Goal: Browse casually: Explore the website without a specific task or goal

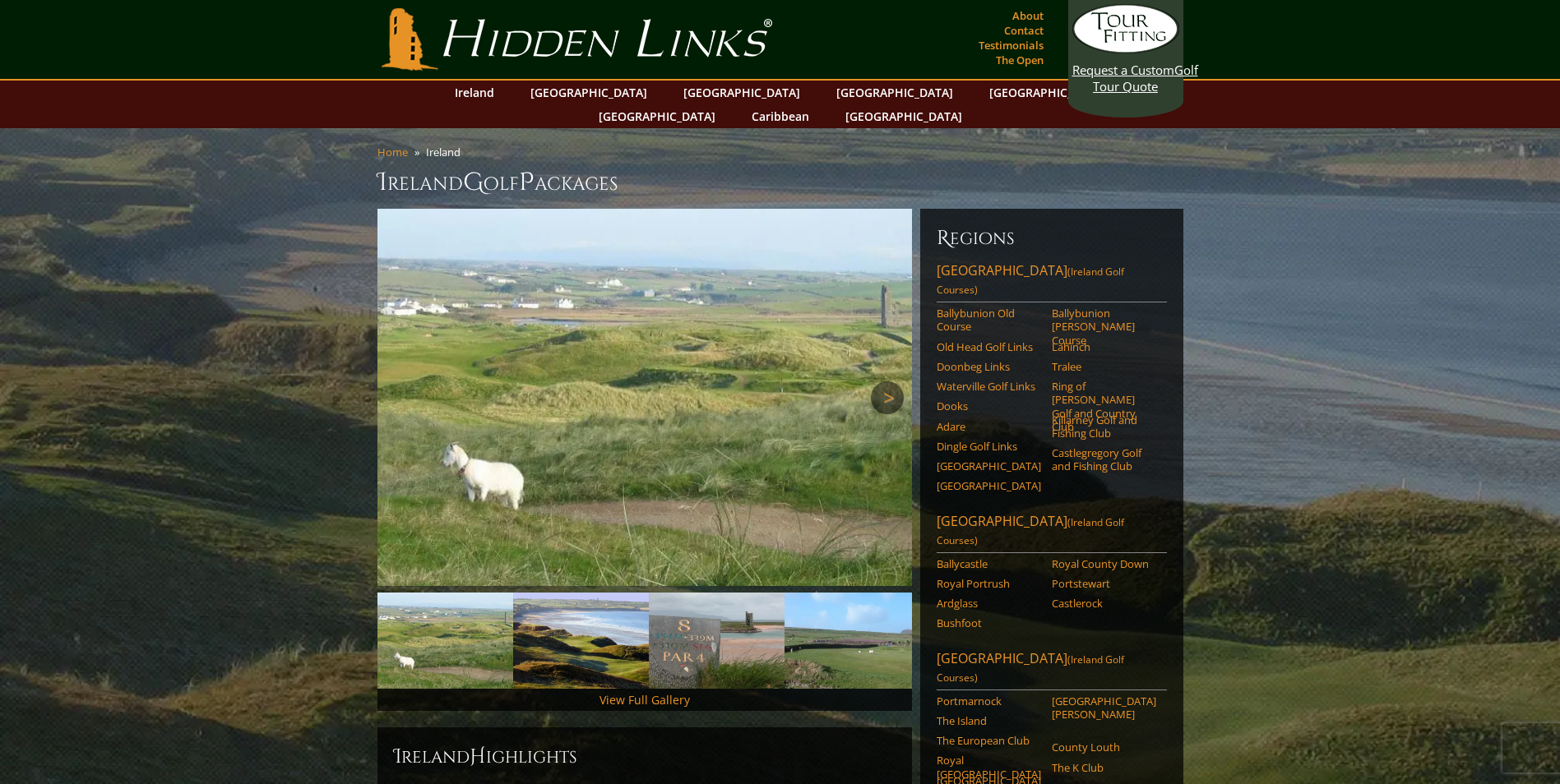
click at [880, 381] on link "Next" at bounding box center [887, 397] width 33 height 33
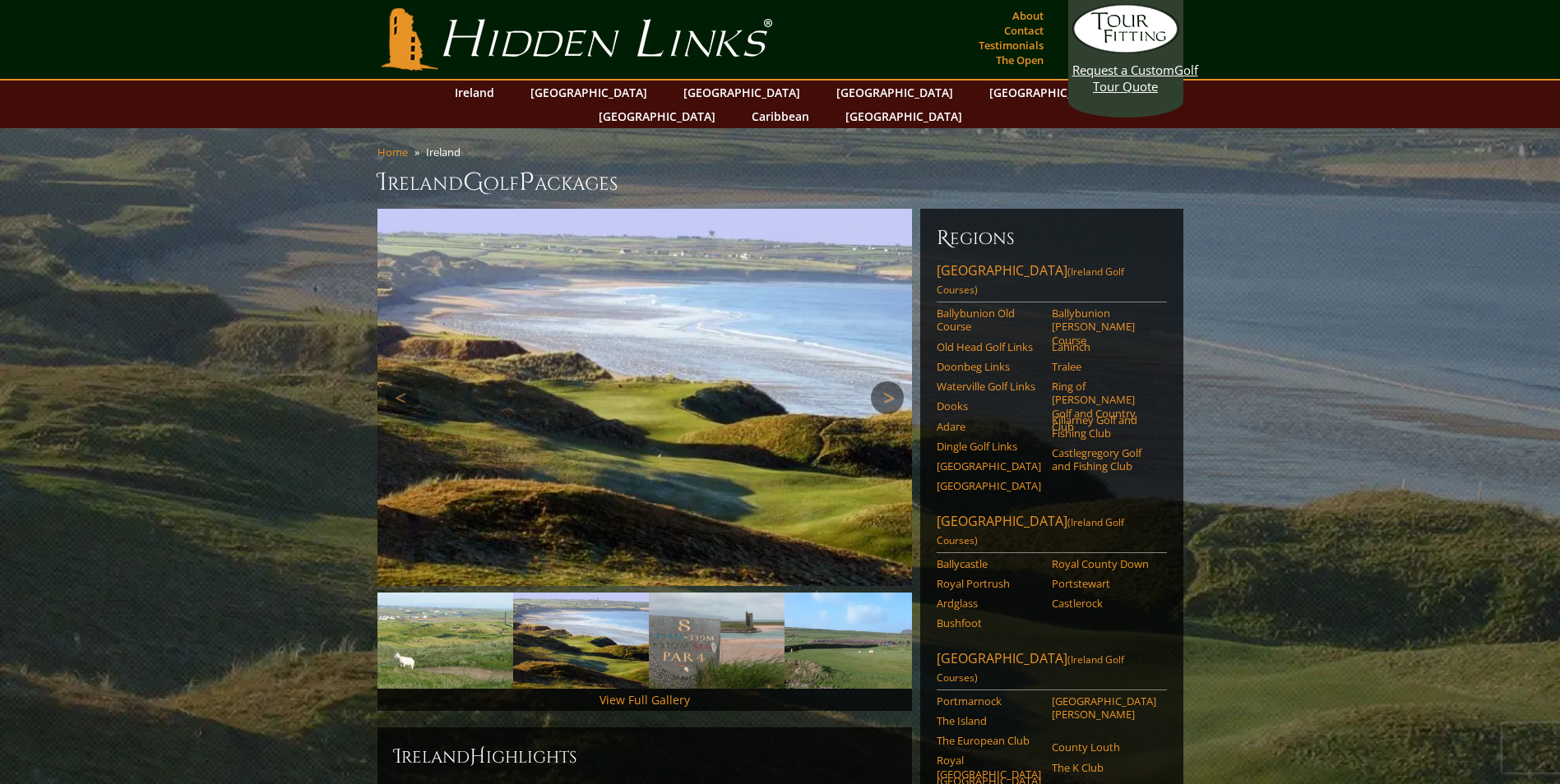
click at [880, 381] on link "Next" at bounding box center [887, 397] width 33 height 33
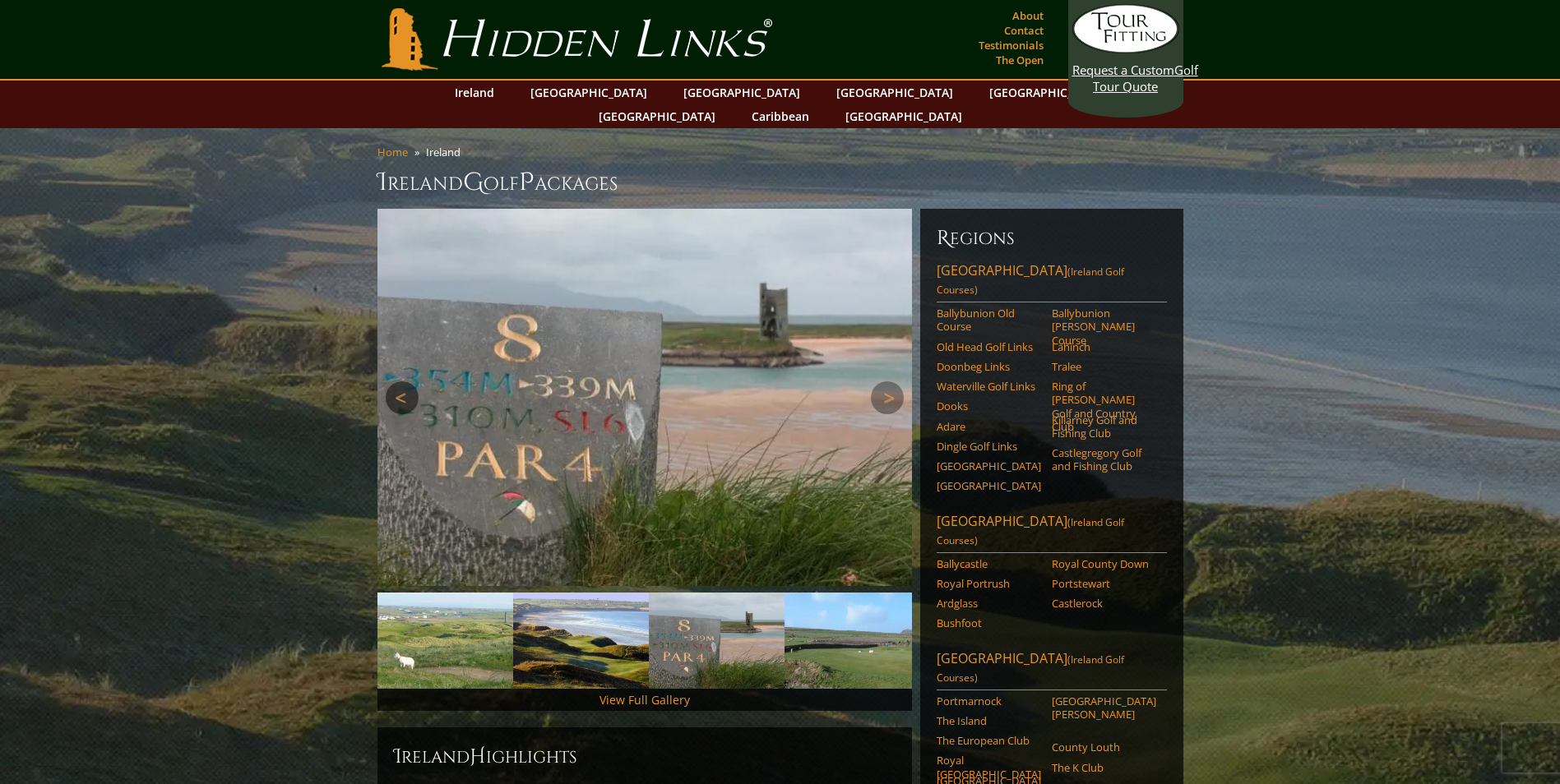
click at [394, 381] on link "Previous" at bounding box center [402, 397] width 33 height 33
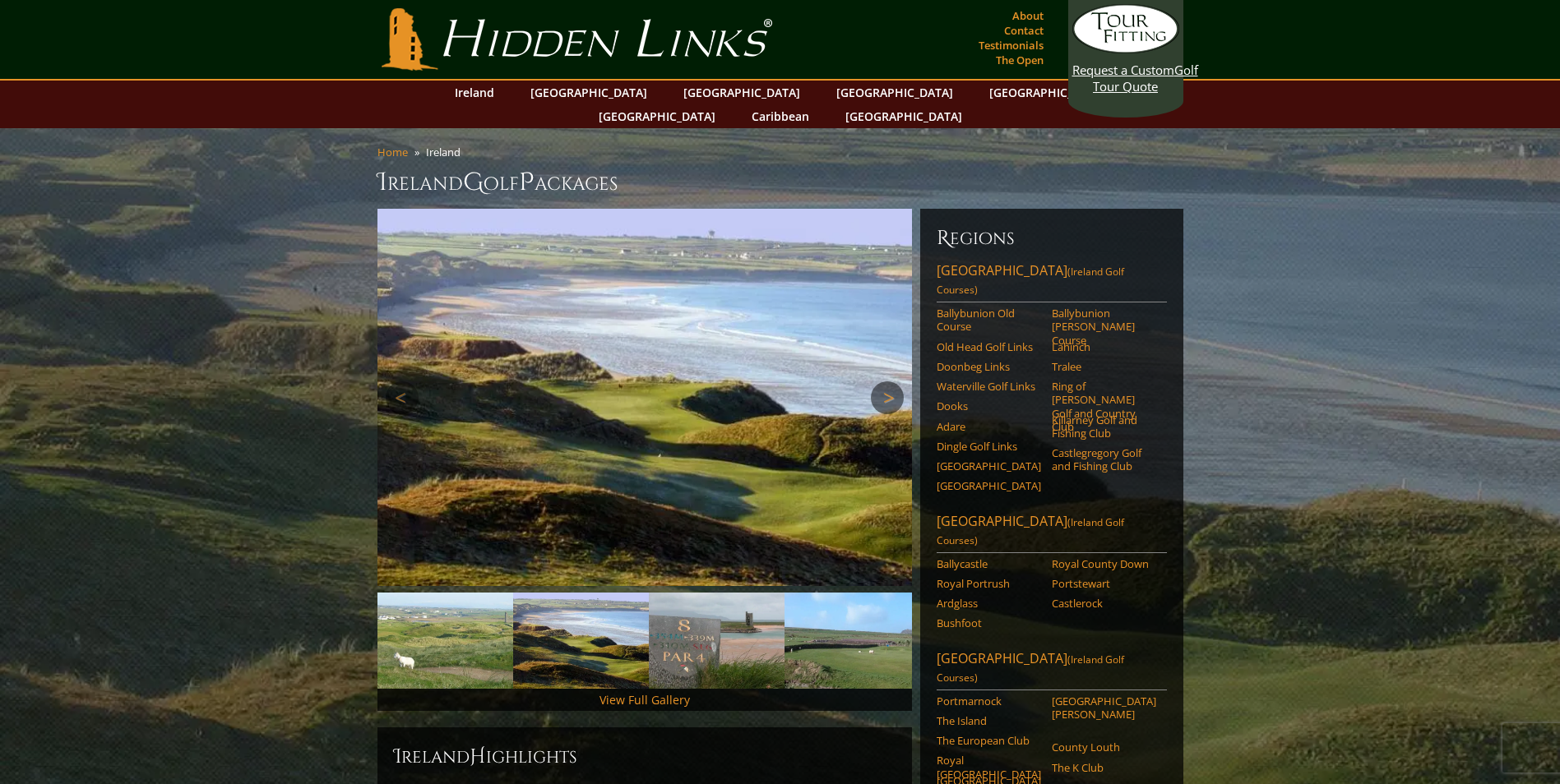
click at [887, 381] on link "Next" at bounding box center [887, 397] width 33 height 33
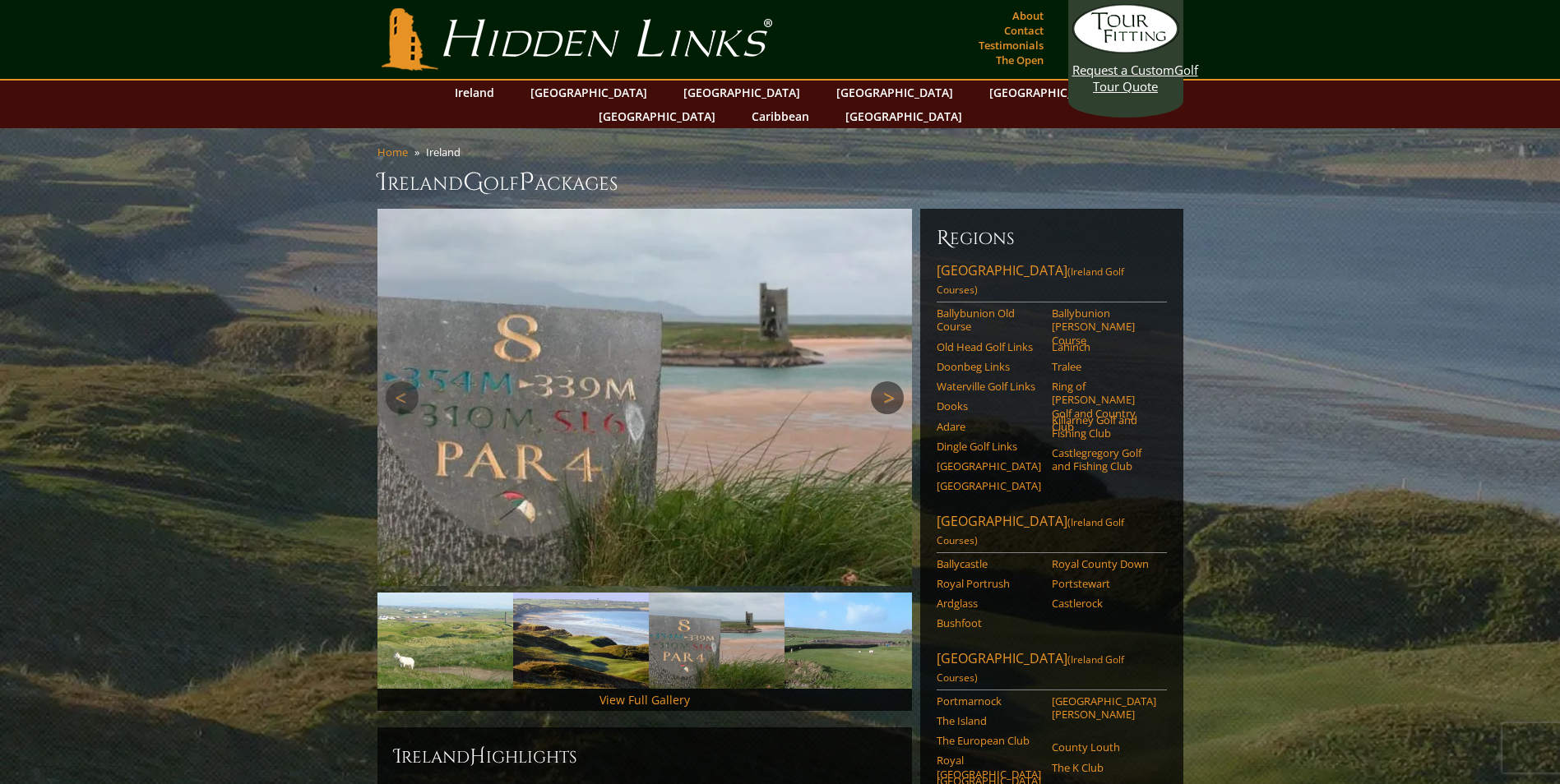
click at [887, 381] on link "Next" at bounding box center [887, 397] width 33 height 33
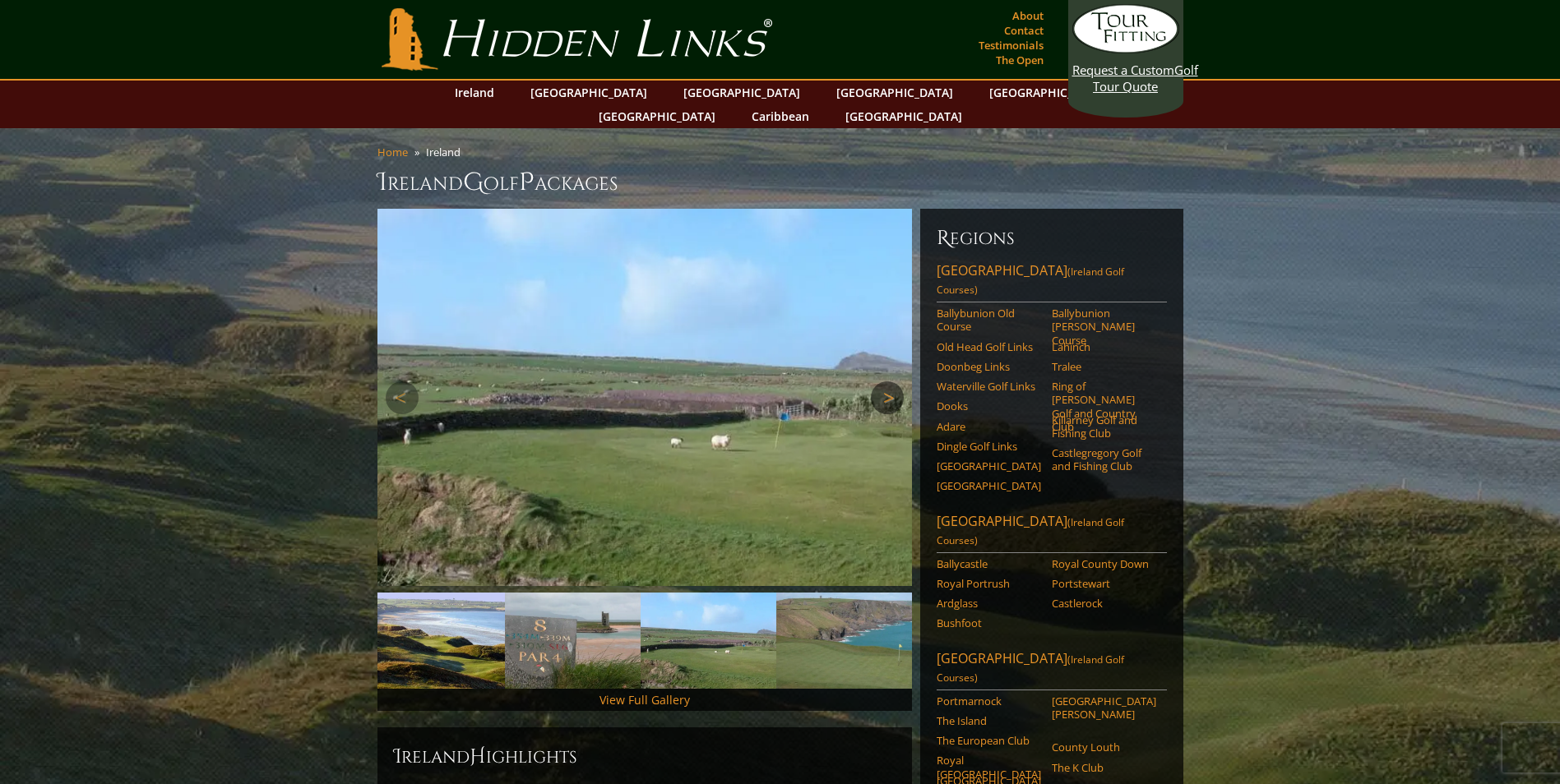
click at [887, 381] on link "Next" at bounding box center [887, 397] width 33 height 33
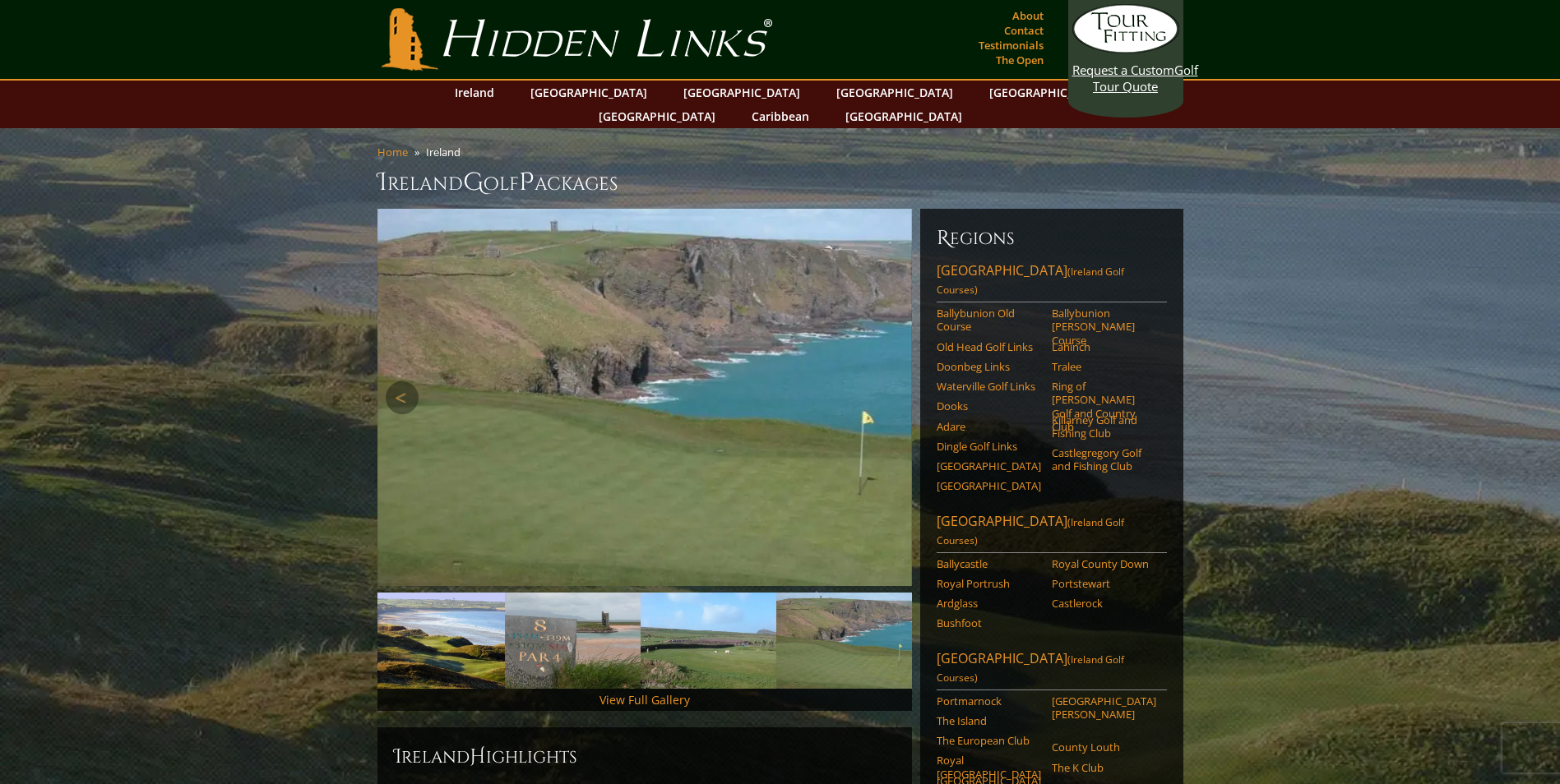
click at [887, 381] on link "Next" at bounding box center [887, 397] width 33 height 33
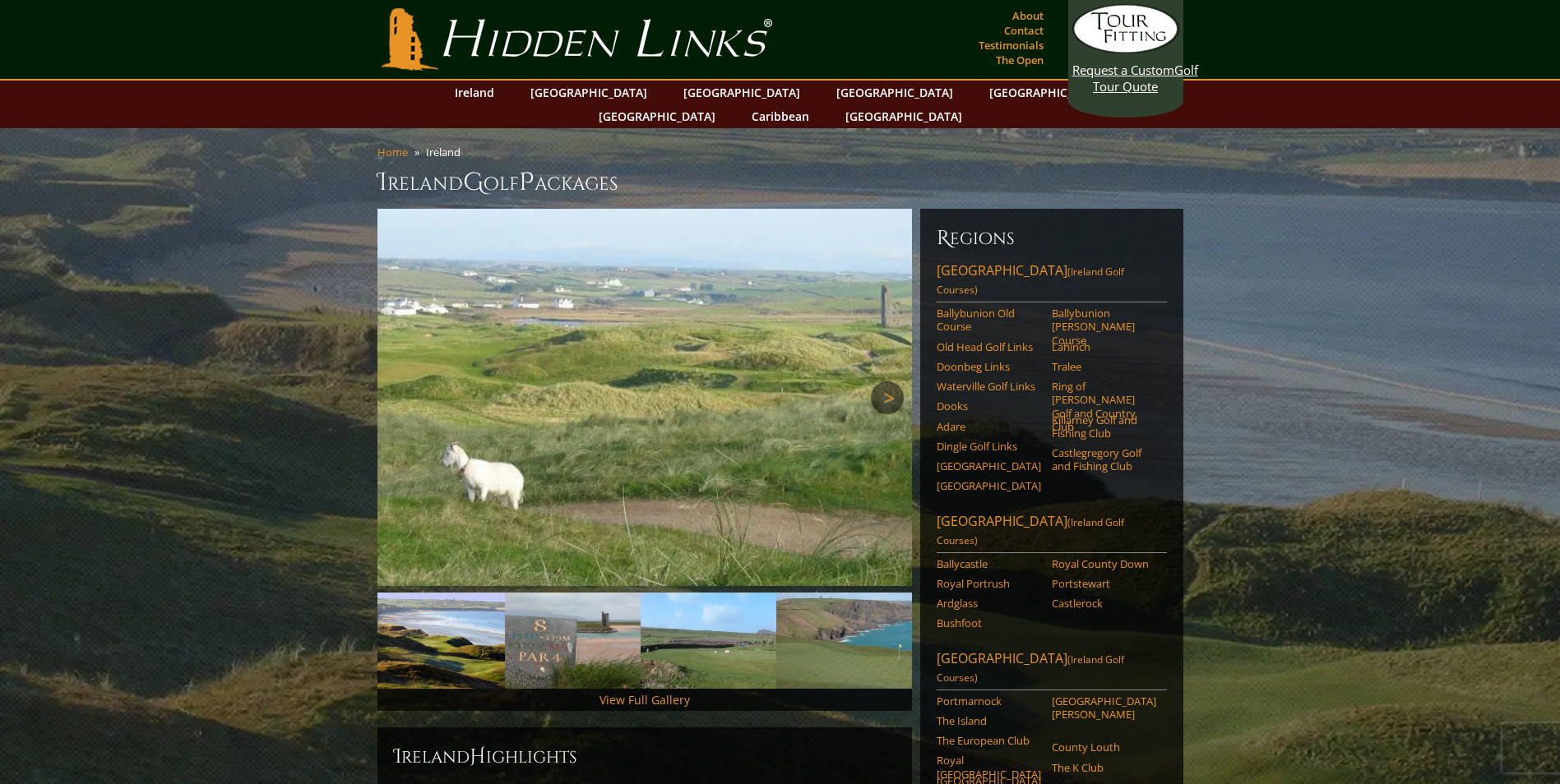
click at [887, 381] on link "Next" at bounding box center [887, 397] width 33 height 33
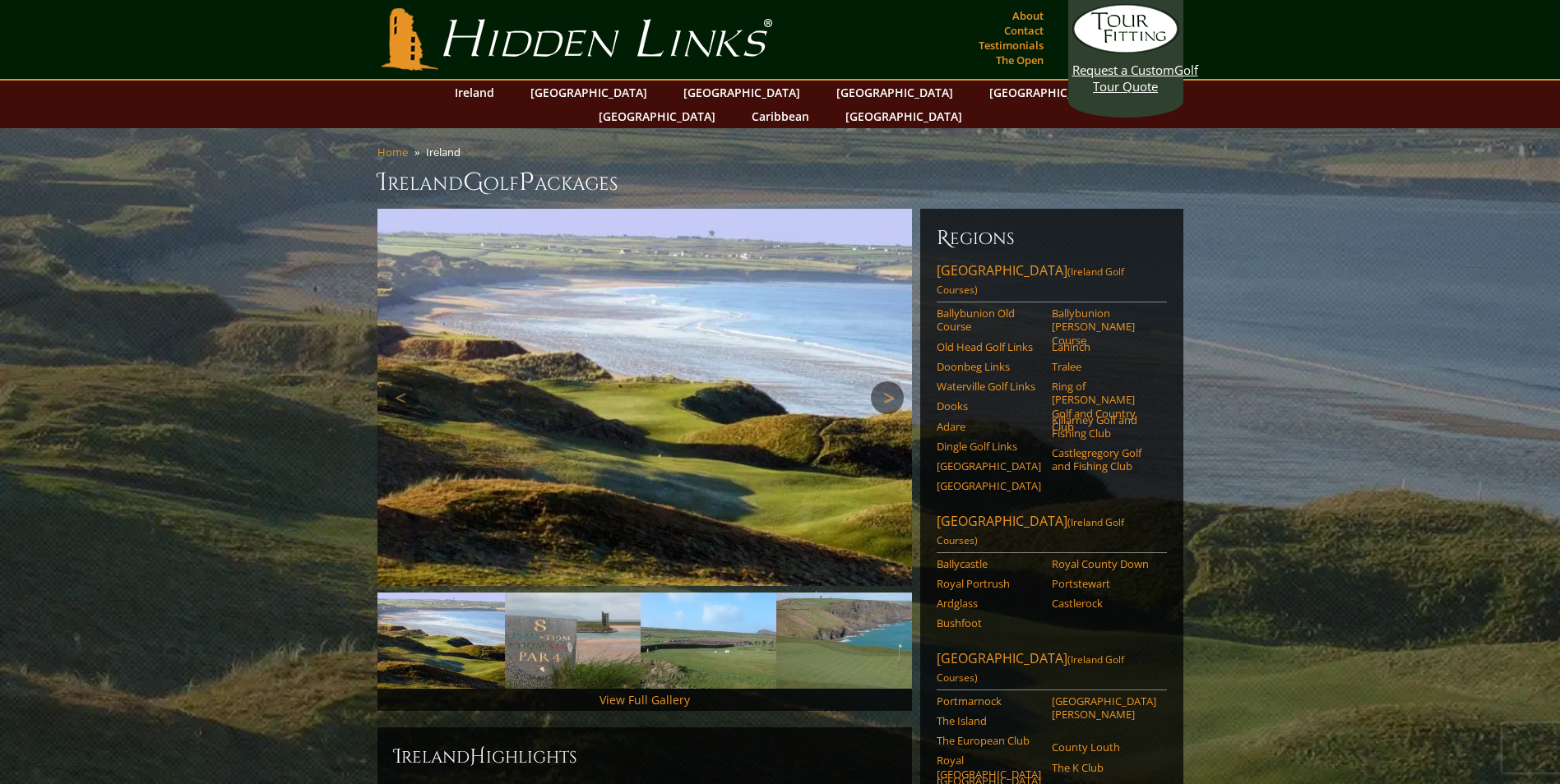
click at [887, 381] on link "Next" at bounding box center [887, 397] width 33 height 33
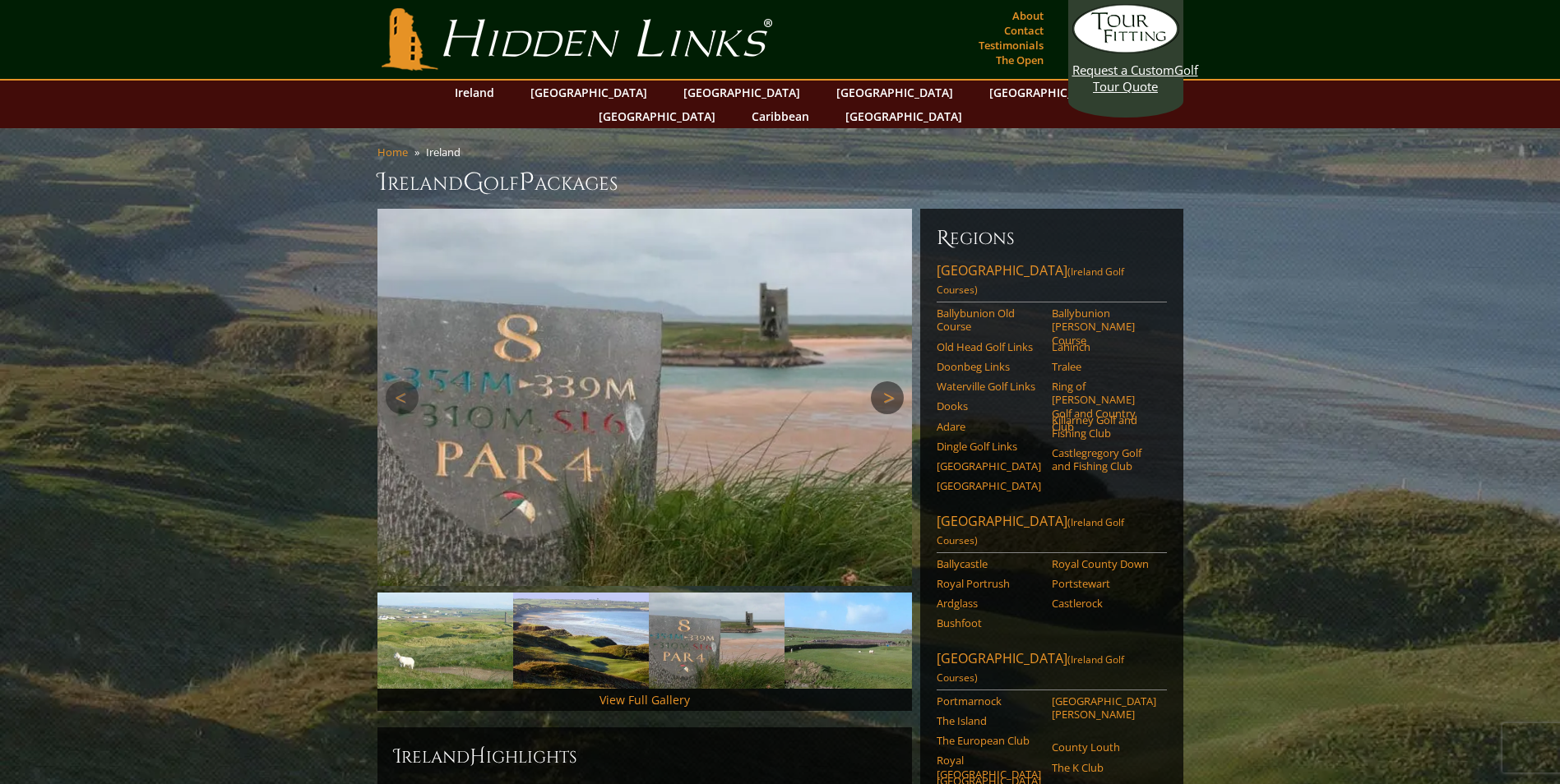
click at [887, 381] on link "Next" at bounding box center [887, 397] width 33 height 33
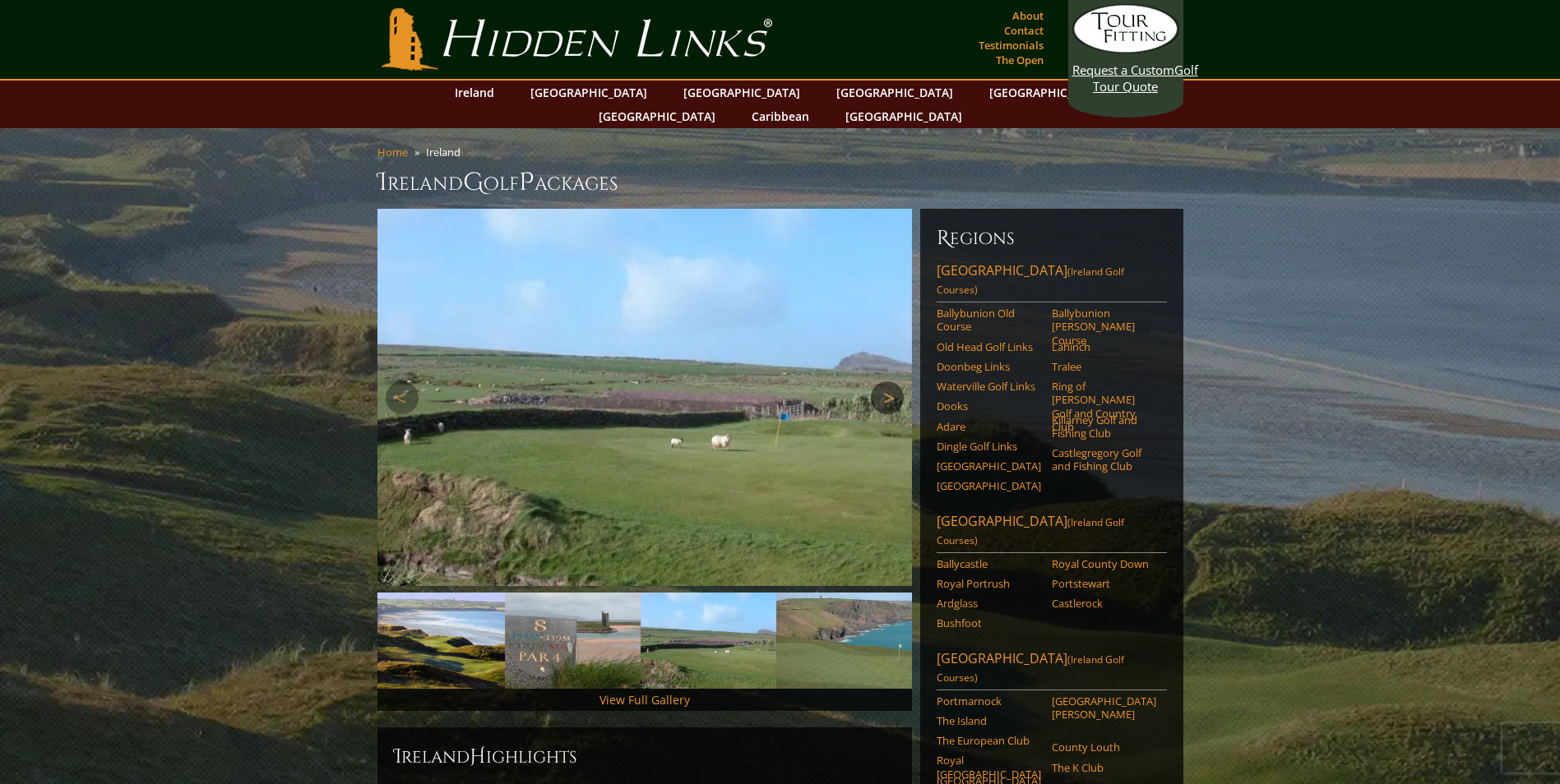
click at [887, 381] on link "Next" at bounding box center [887, 397] width 33 height 33
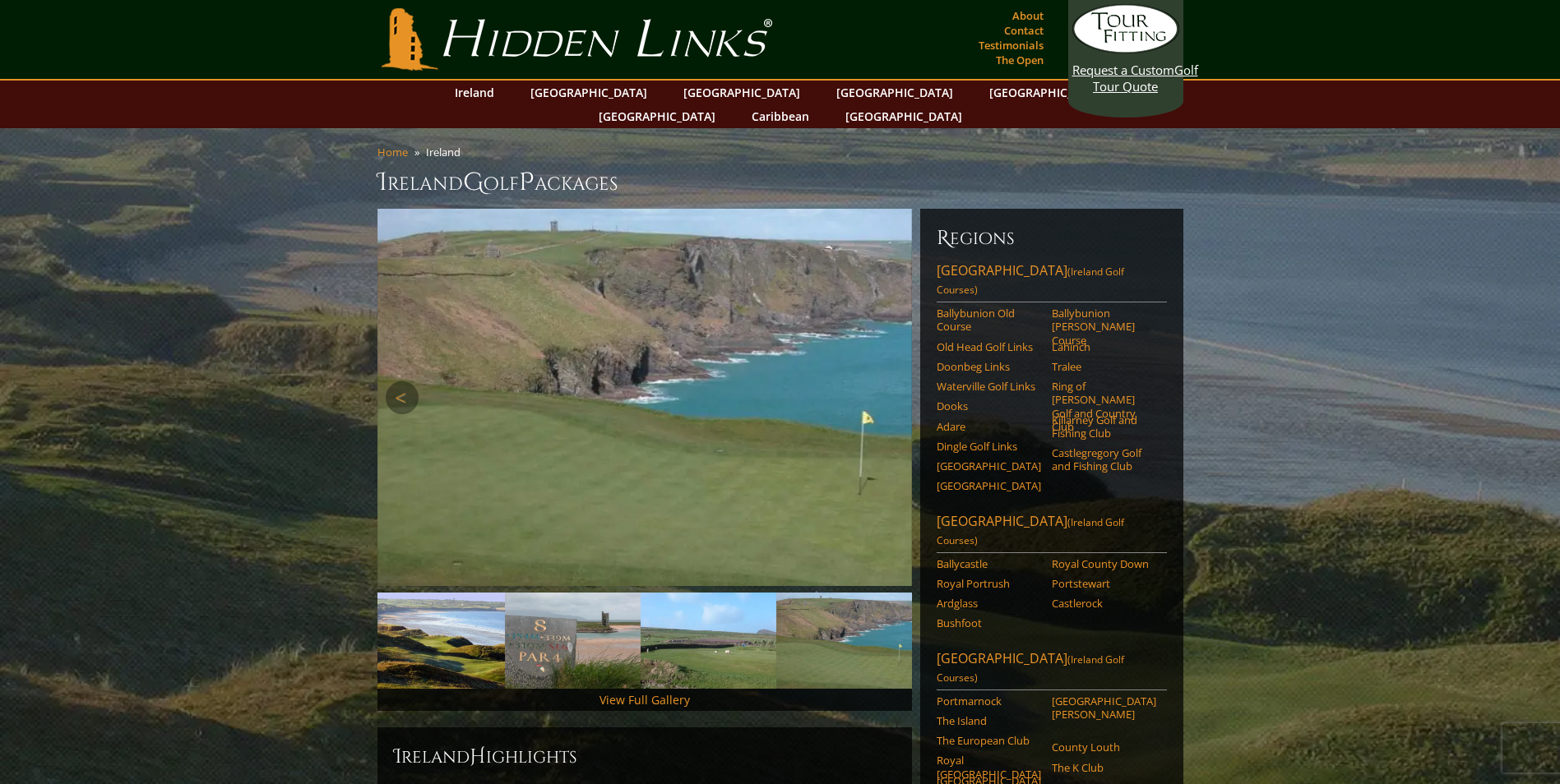
click at [887, 381] on link "Next" at bounding box center [887, 397] width 33 height 33
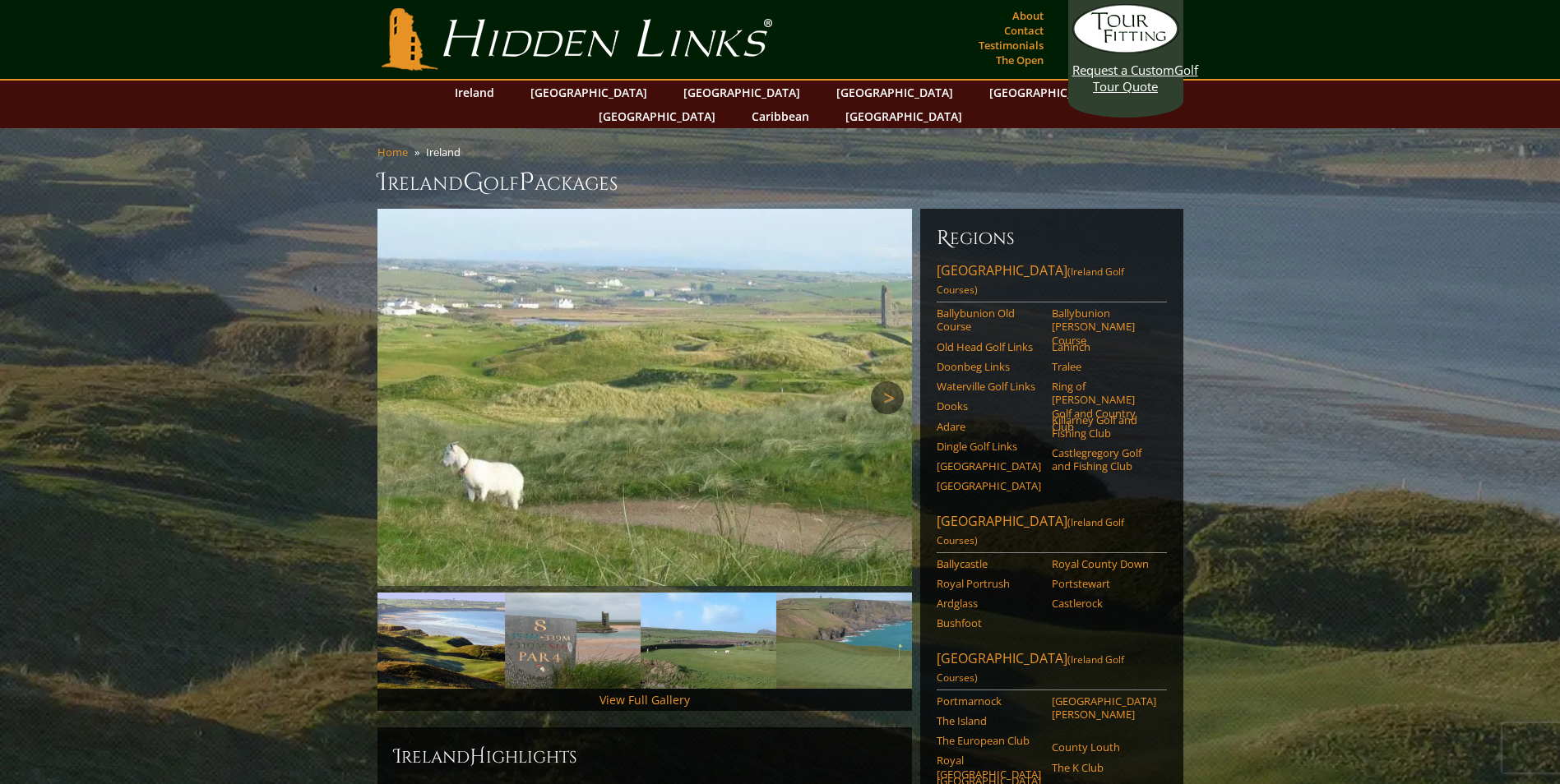
click at [887, 381] on link "Next" at bounding box center [887, 397] width 33 height 33
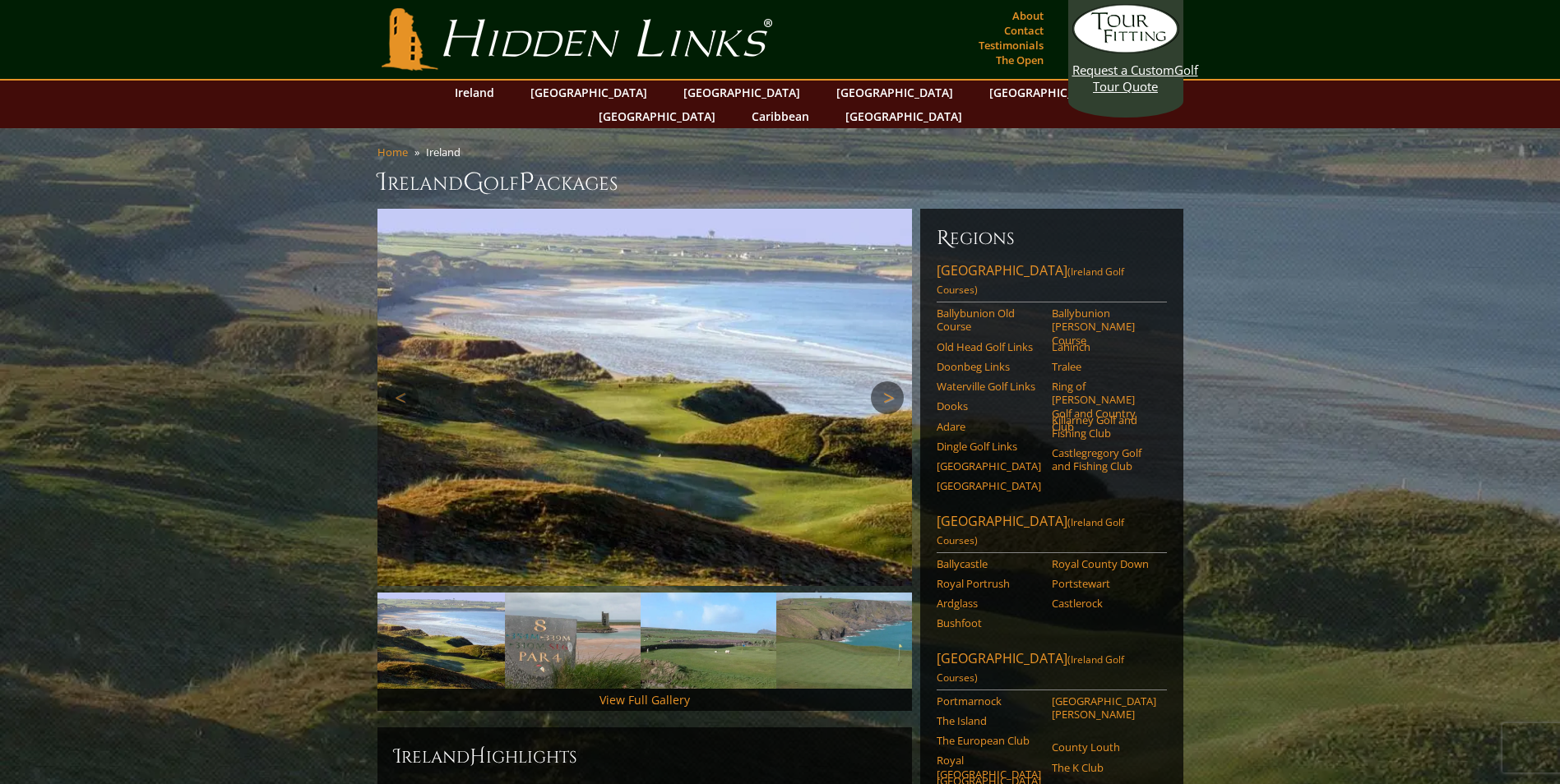
click at [887, 381] on link "Next" at bounding box center [887, 397] width 33 height 33
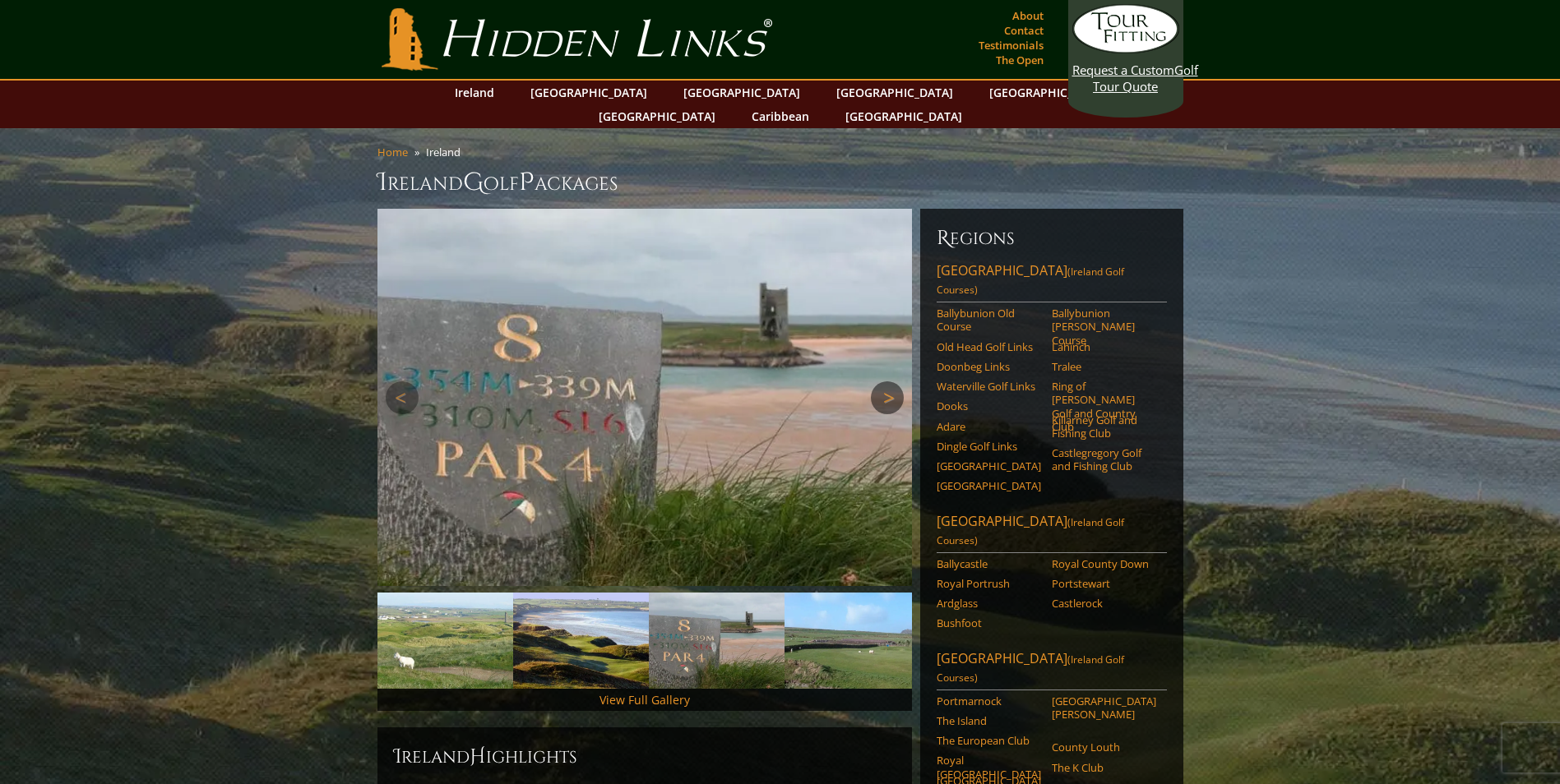
click at [887, 381] on link "Next" at bounding box center [887, 397] width 33 height 33
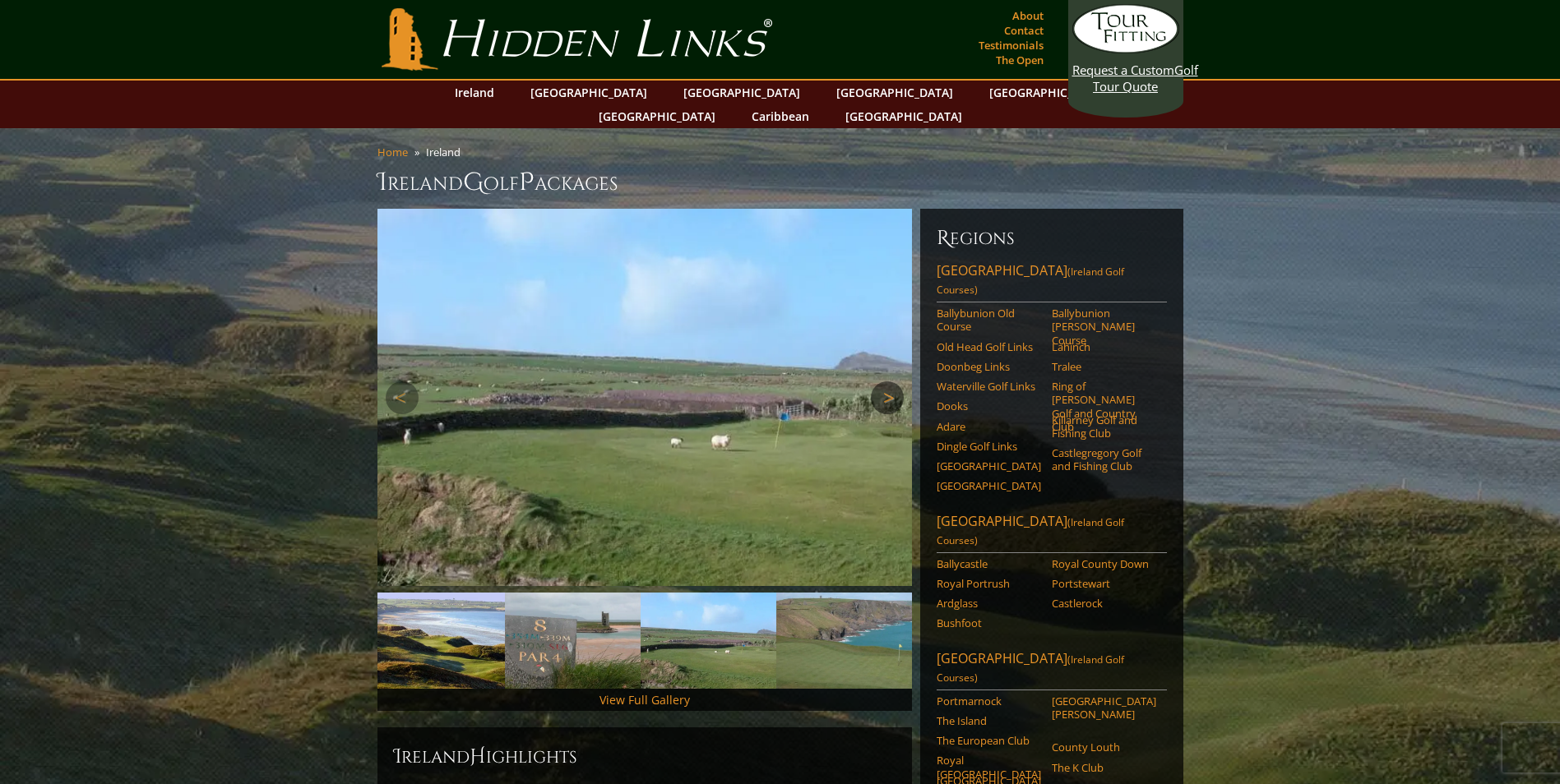
click at [887, 381] on link "Next" at bounding box center [887, 397] width 33 height 33
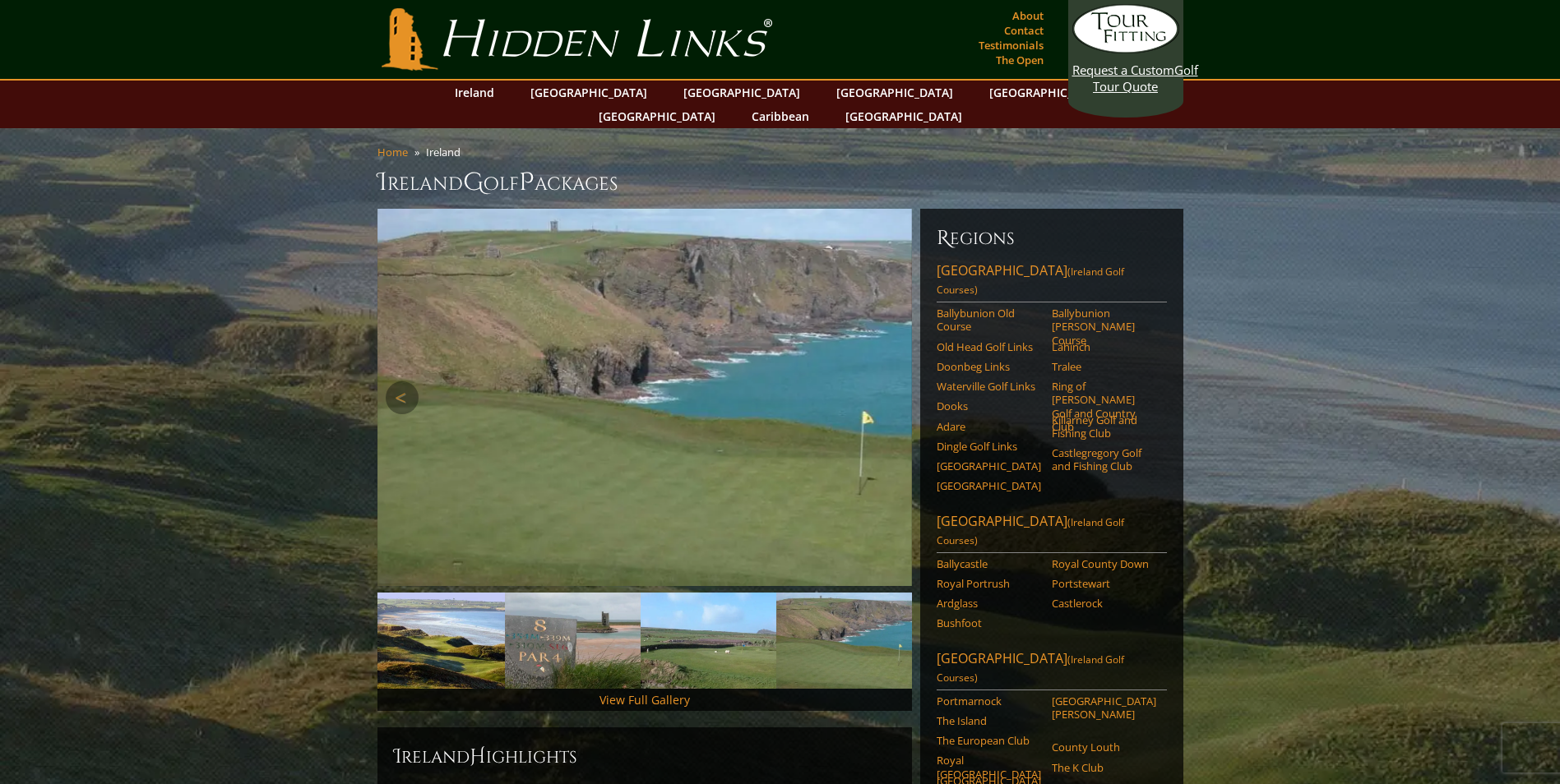
click at [887, 381] on link "Next" at bounding box center [887, 397] width 33 height 33
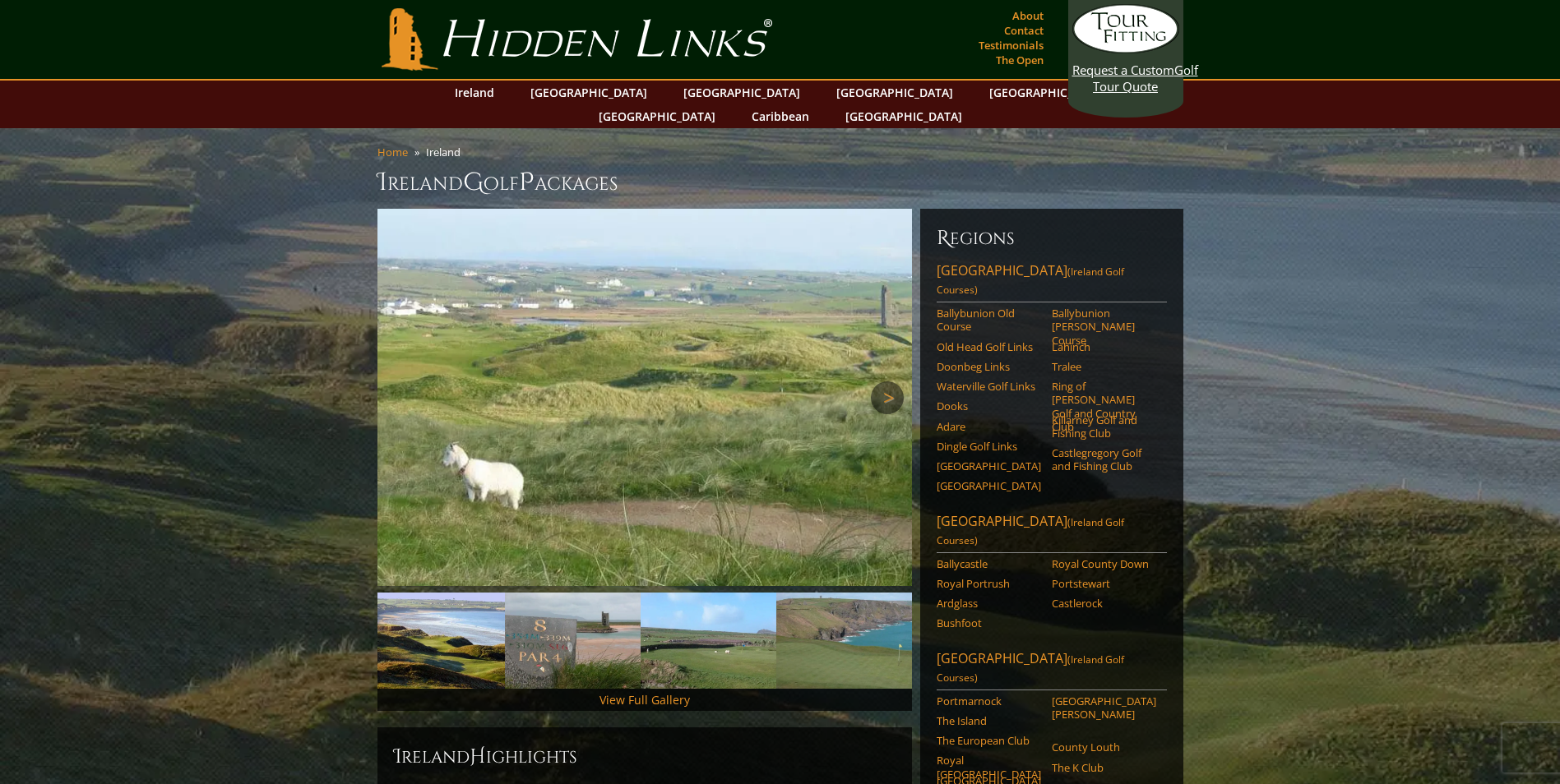
click at [887, 381] on link "Next" at bounding box center [887, 397] width 33 height 33
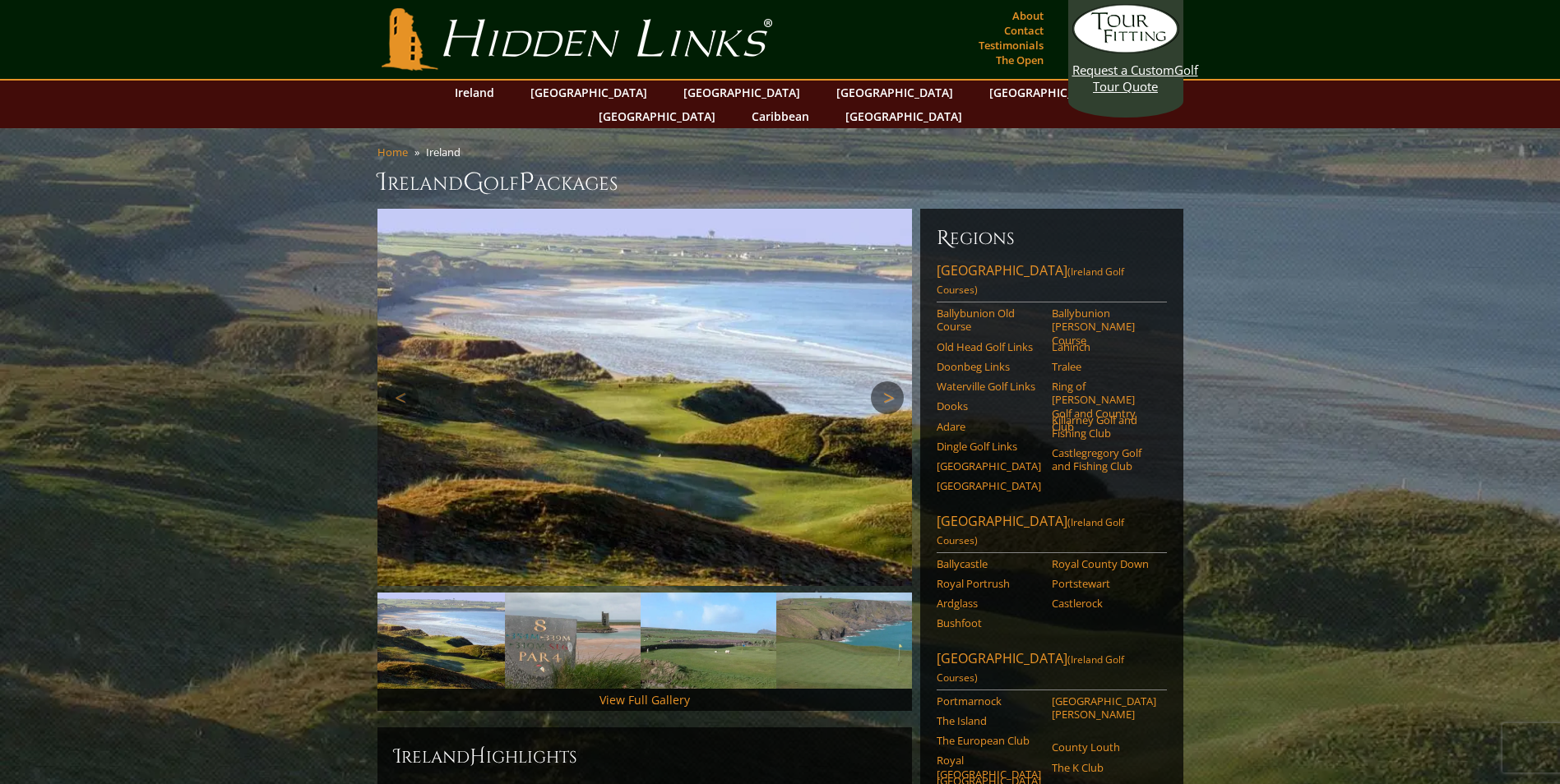
click at [887, 381] on link "Next" at bounding box center [887, 397] width 33 height 33
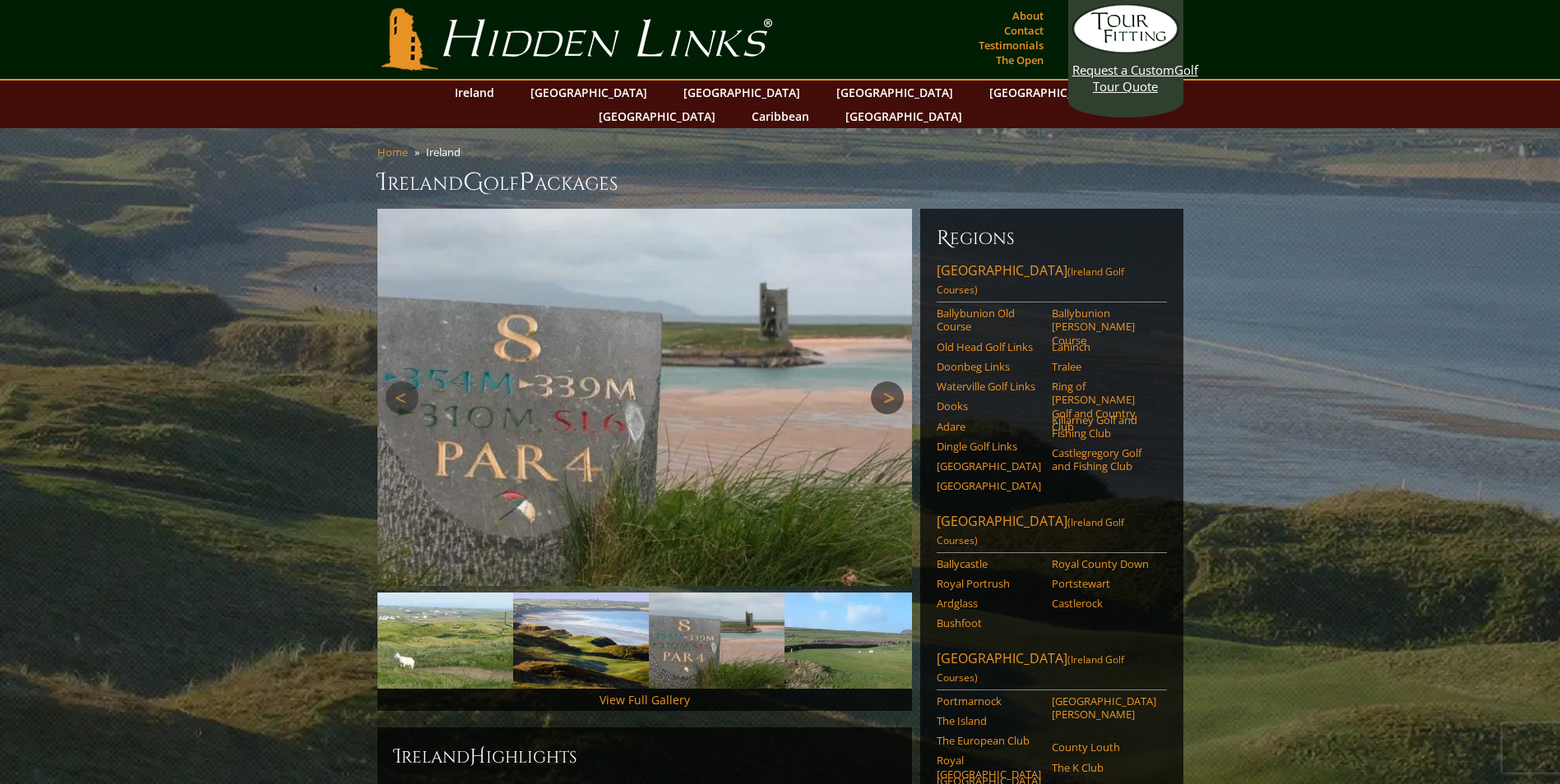
click at [887, 381] on link "Next" at bounding box center [887, 397] width 33 height 33
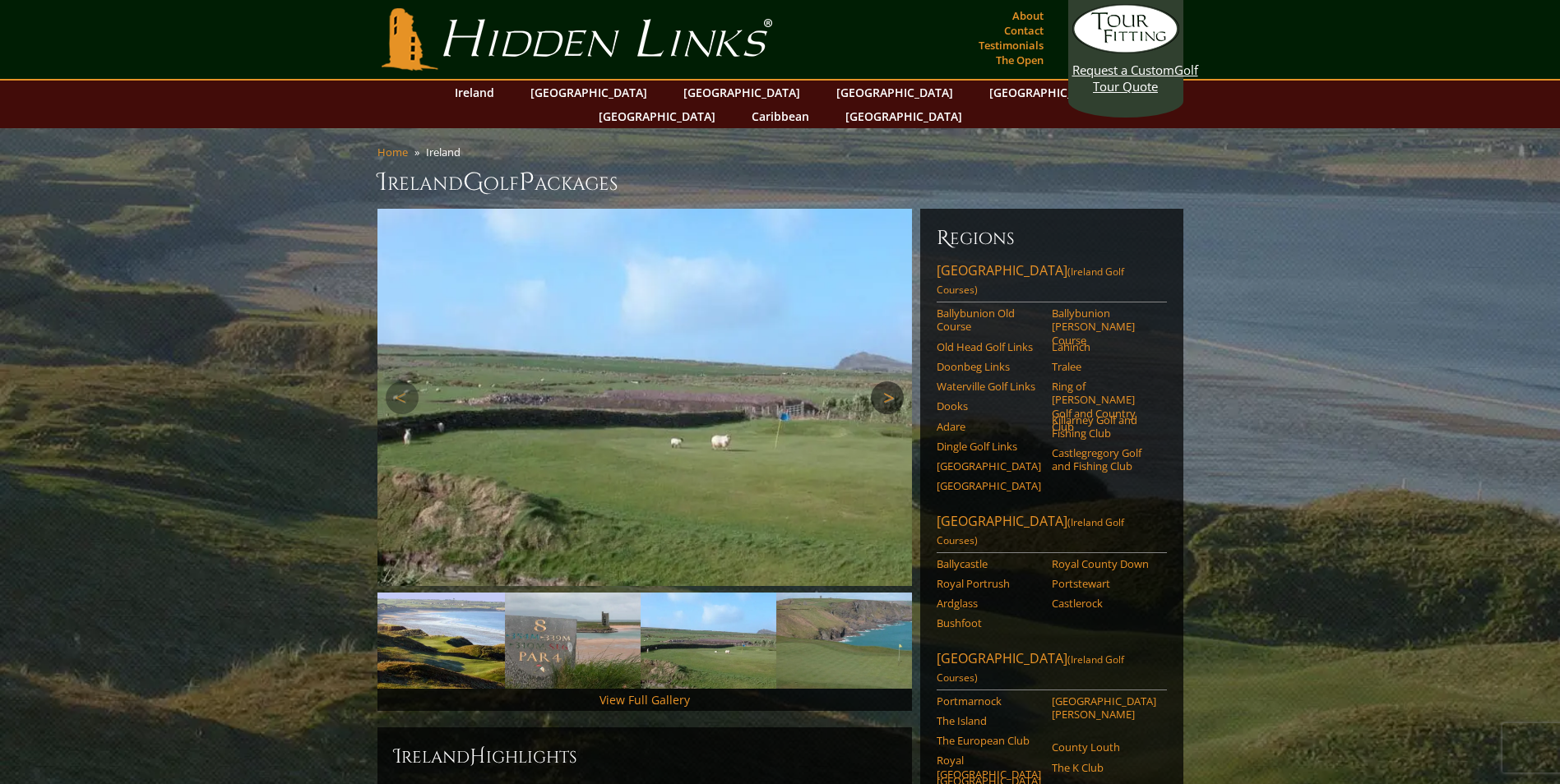
click at [894, 381] on link "Next" at bounding box center [887, 397] width 33 height 33
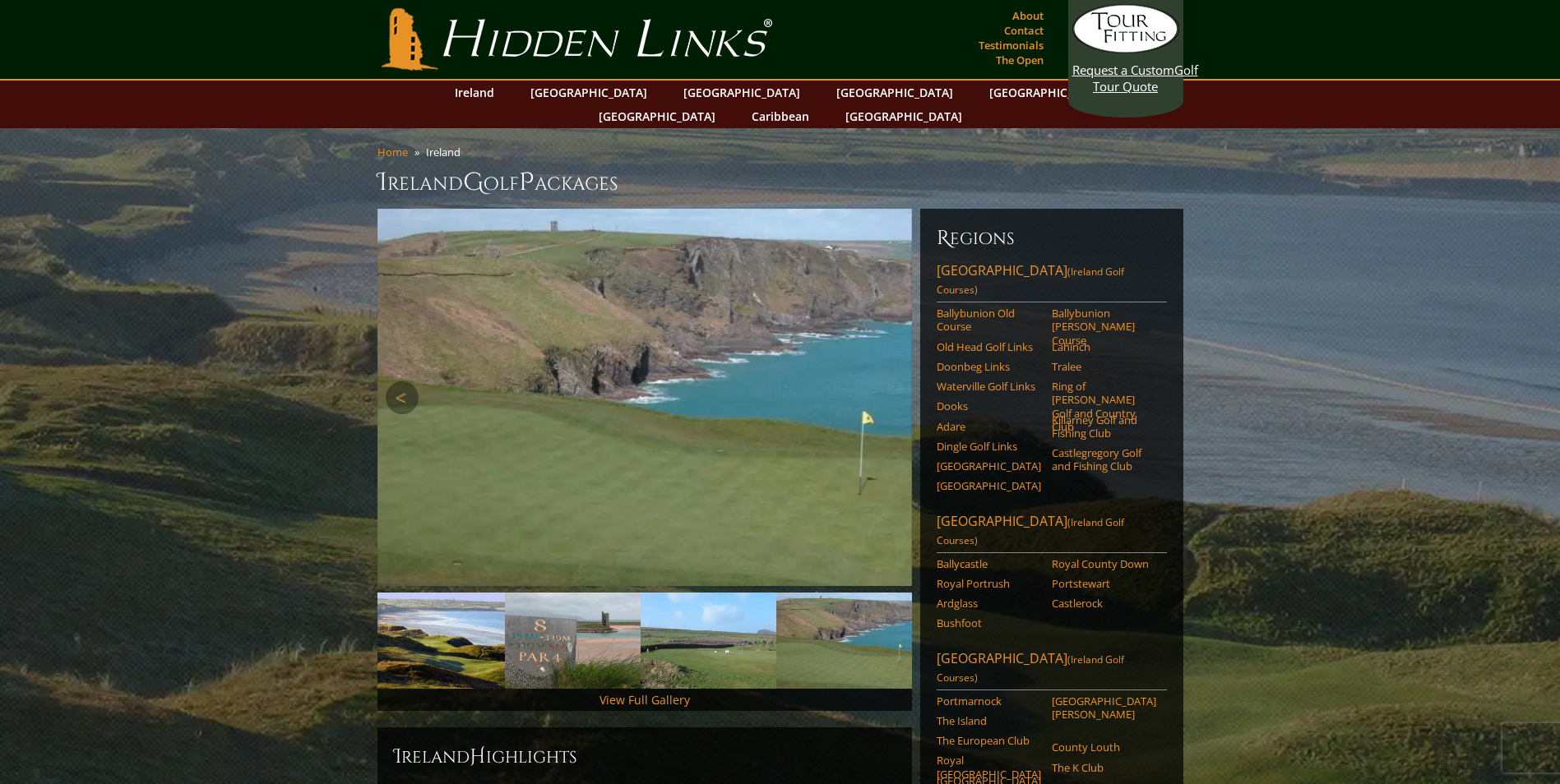
click at [893, 381] on link "Next" at bounding box center [887, 397] width 33 height 33
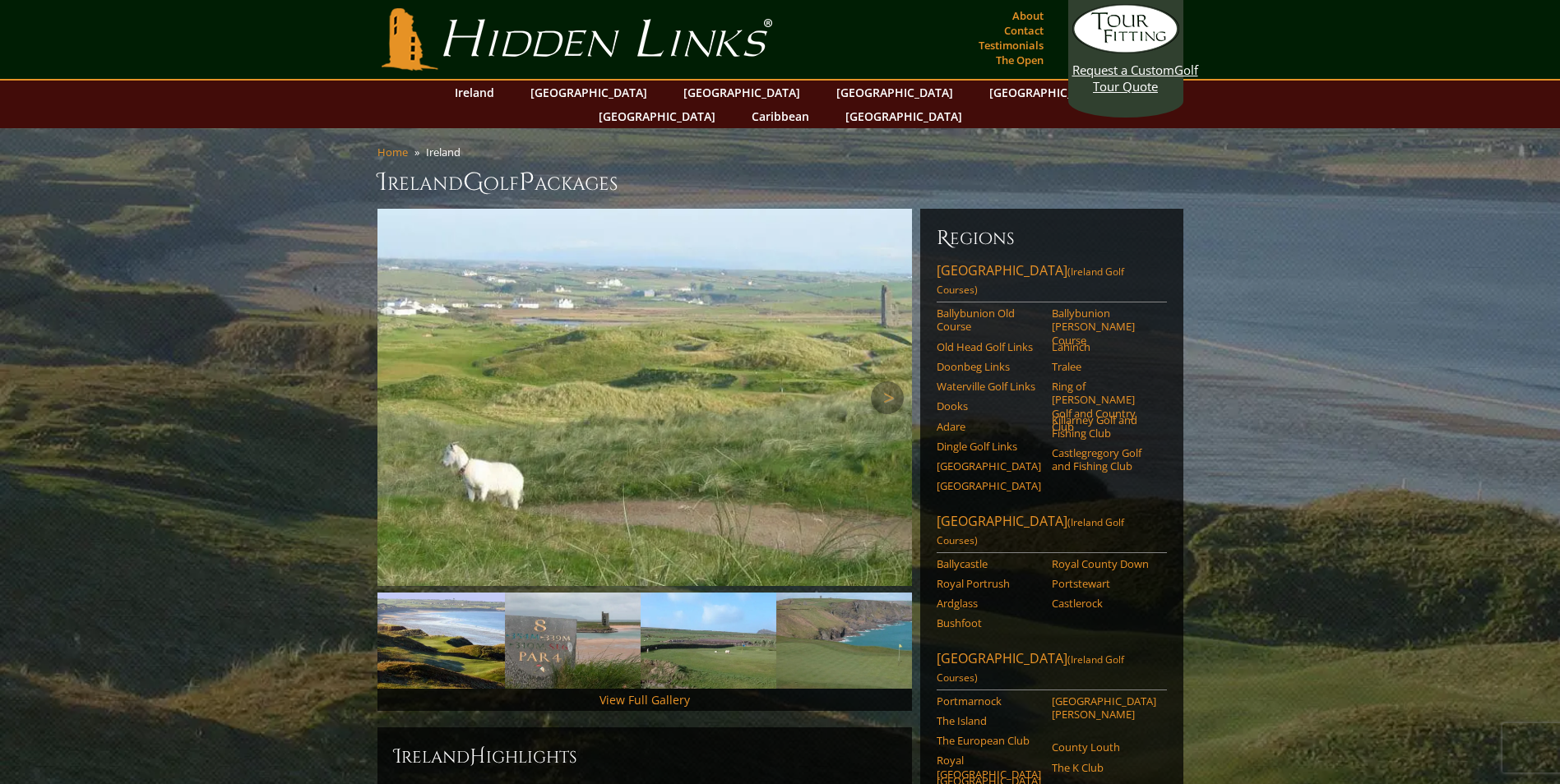
click at [382, 368] on img at bounding box center [645, 397] width 535 height 378
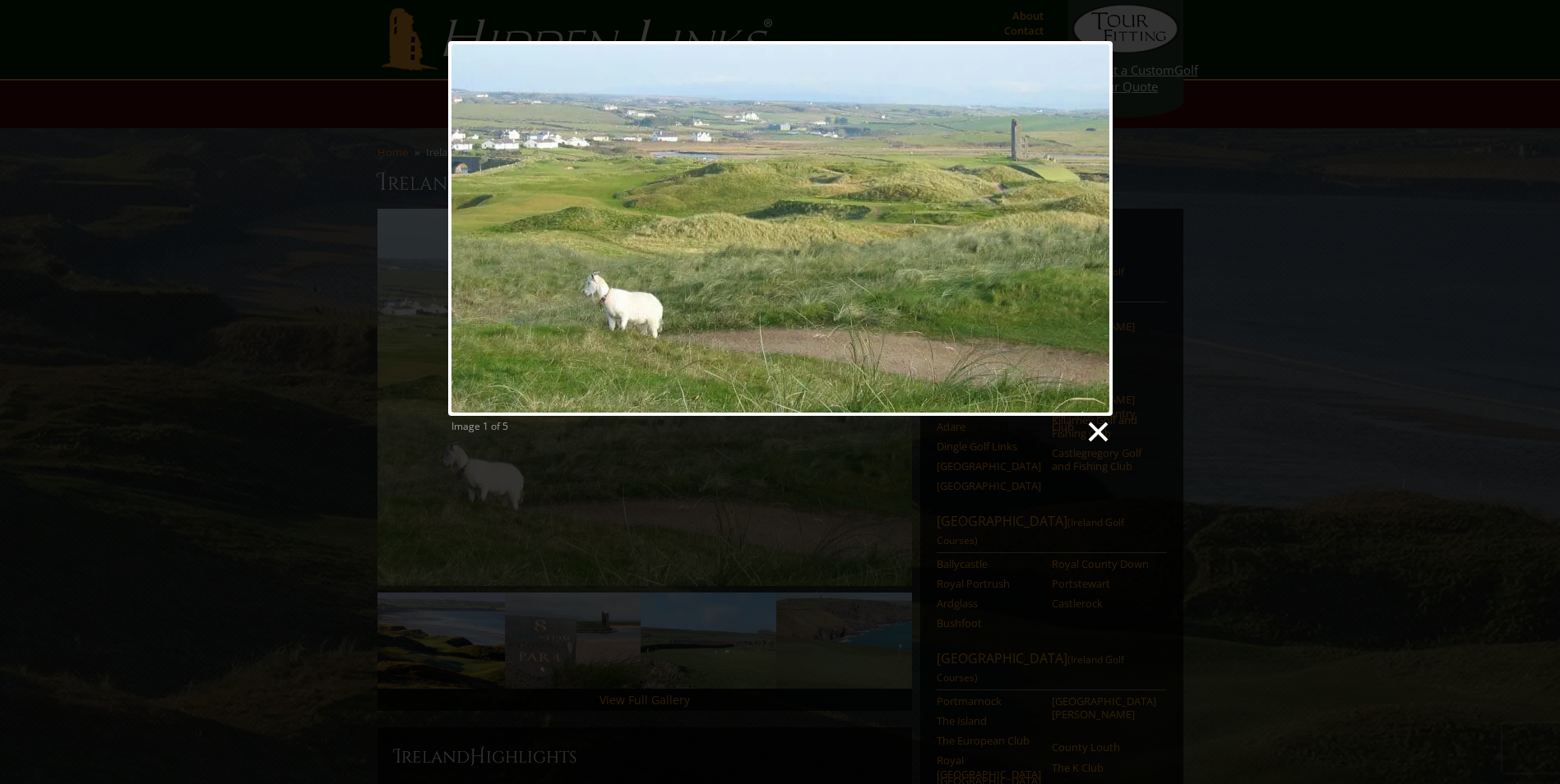
click at [1099, 429] on link at bounding box center [1097, 433] width 24 height 24
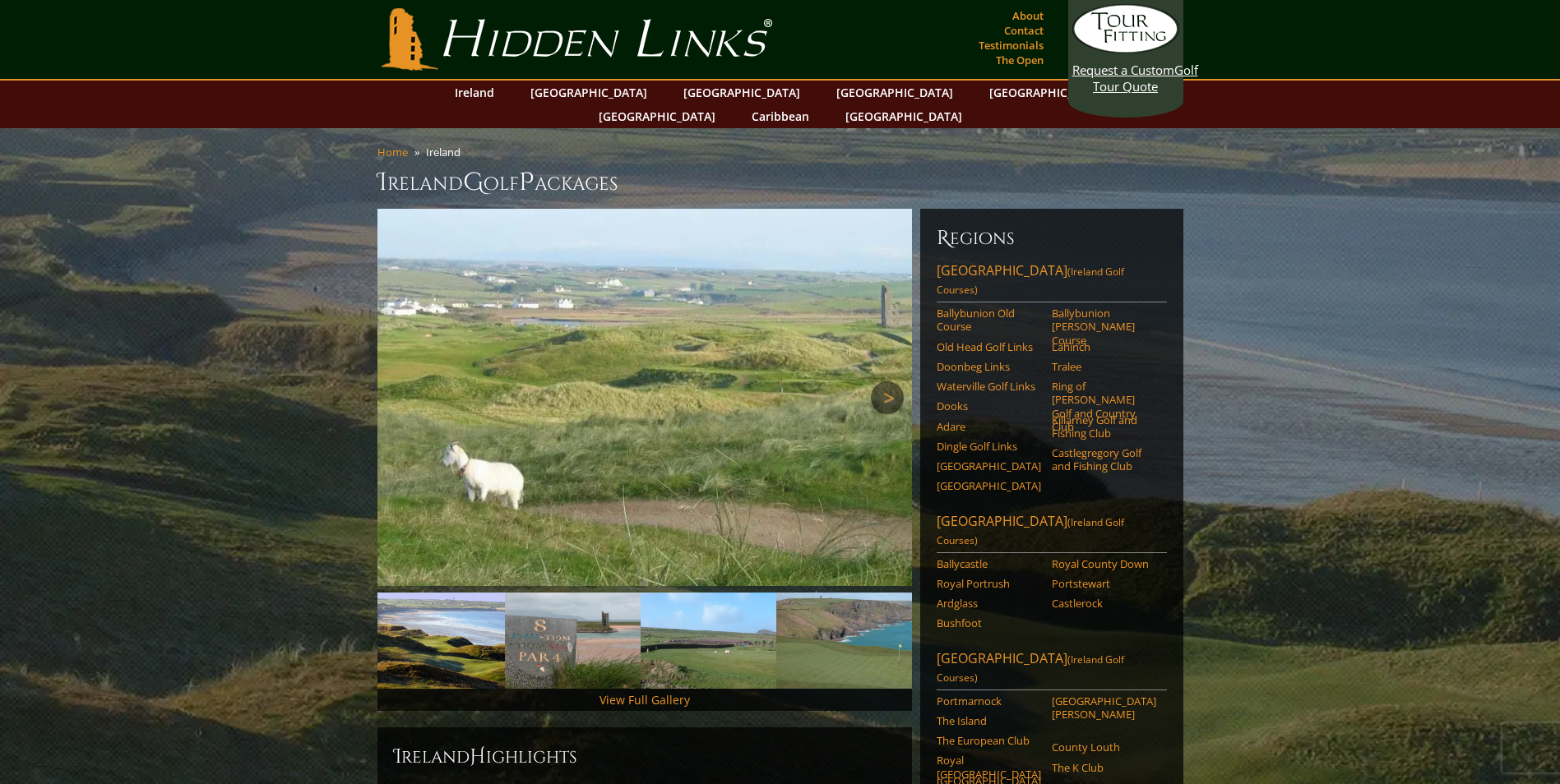
click at [894, 381] on link "Next" at bounding box center [887, 397] width 33 height 33
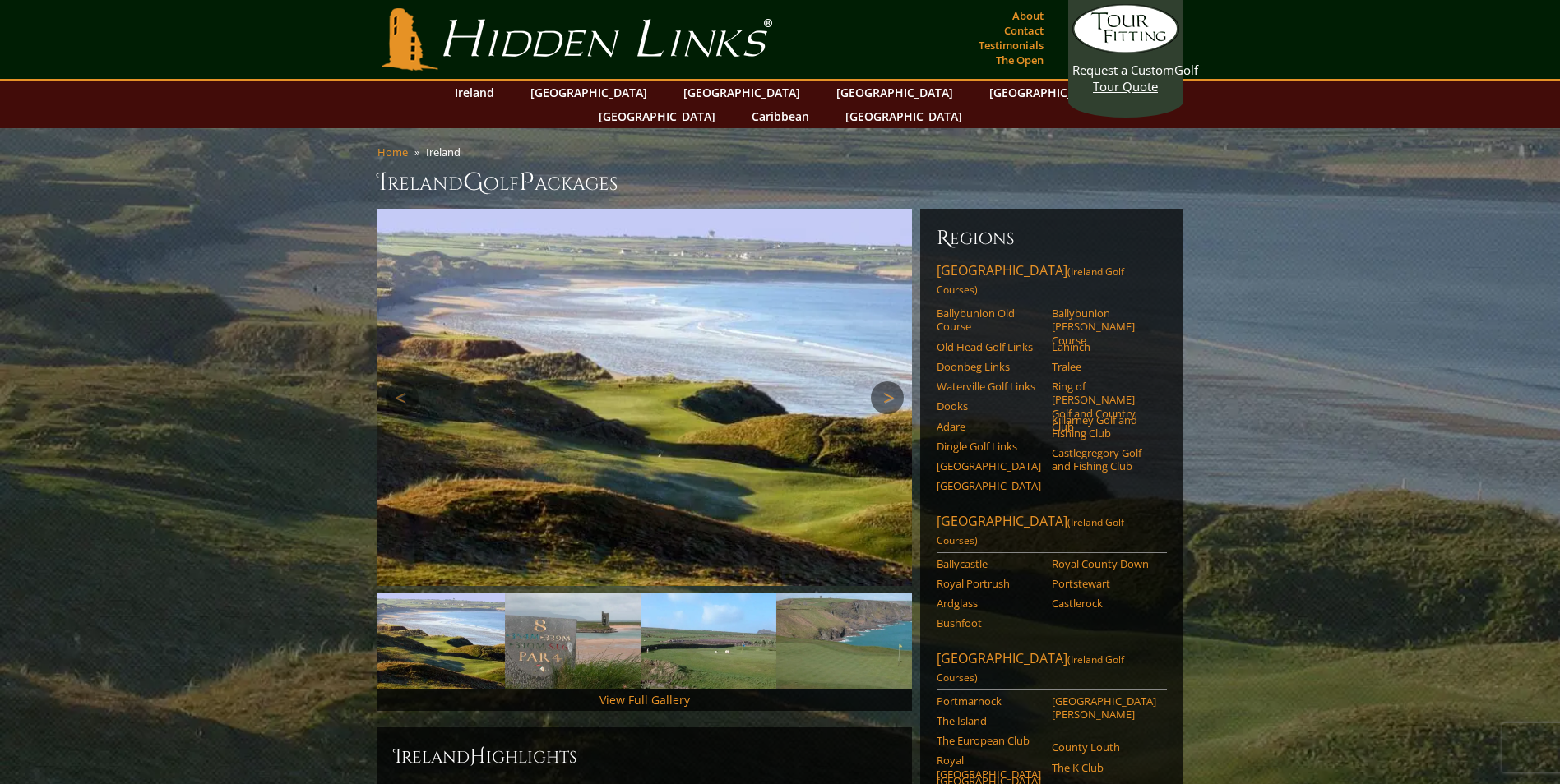
click at [894, 381] on link "Next" at bounding box center [887, 397] width 33 height 33
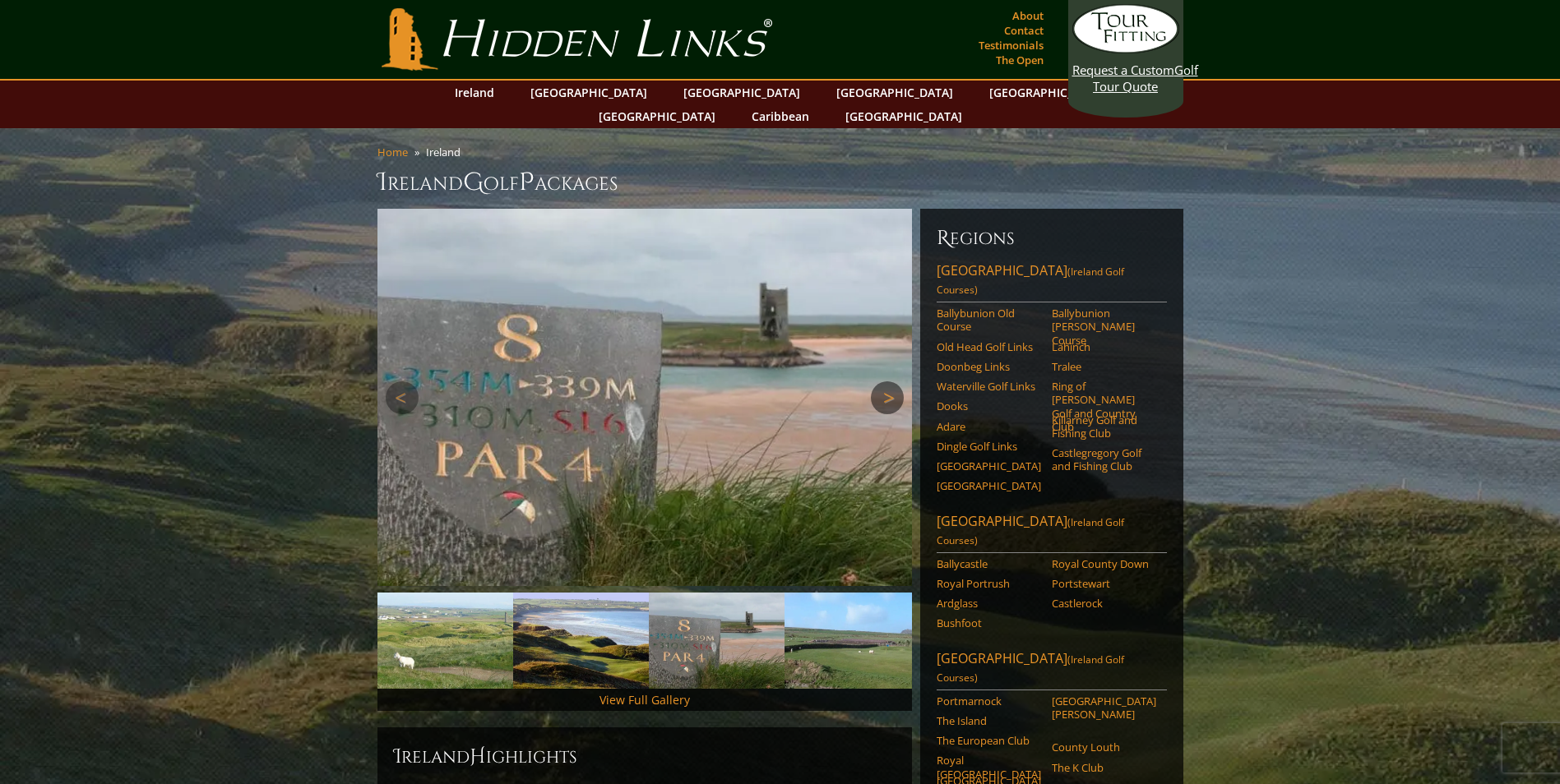
click at [894, 381] on link "Next" at bounding box center [887, 397] width 33 height 33
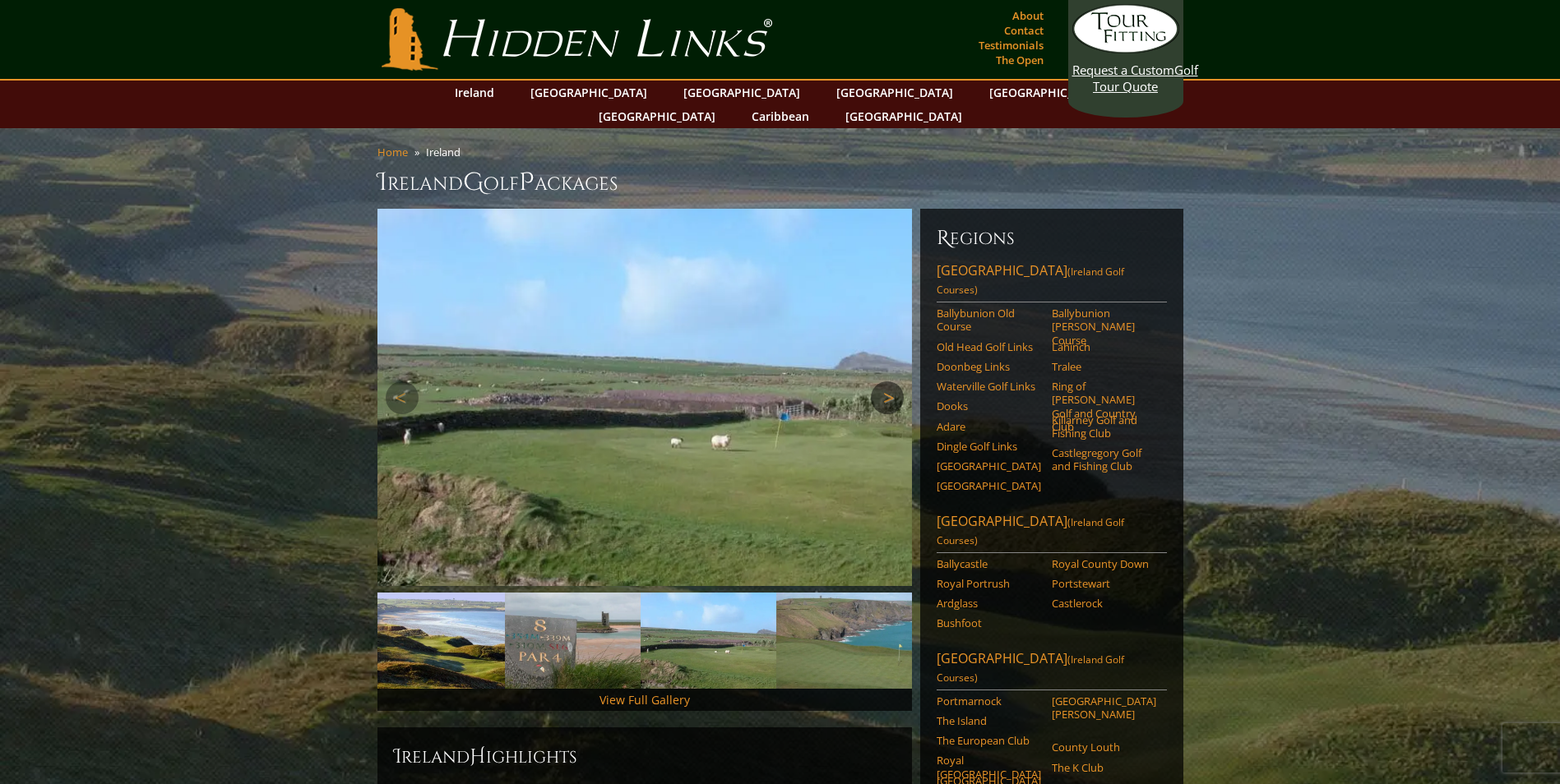
click at [894, 381] on link "Next" at bounding box center [887, 397] width 33 height 33
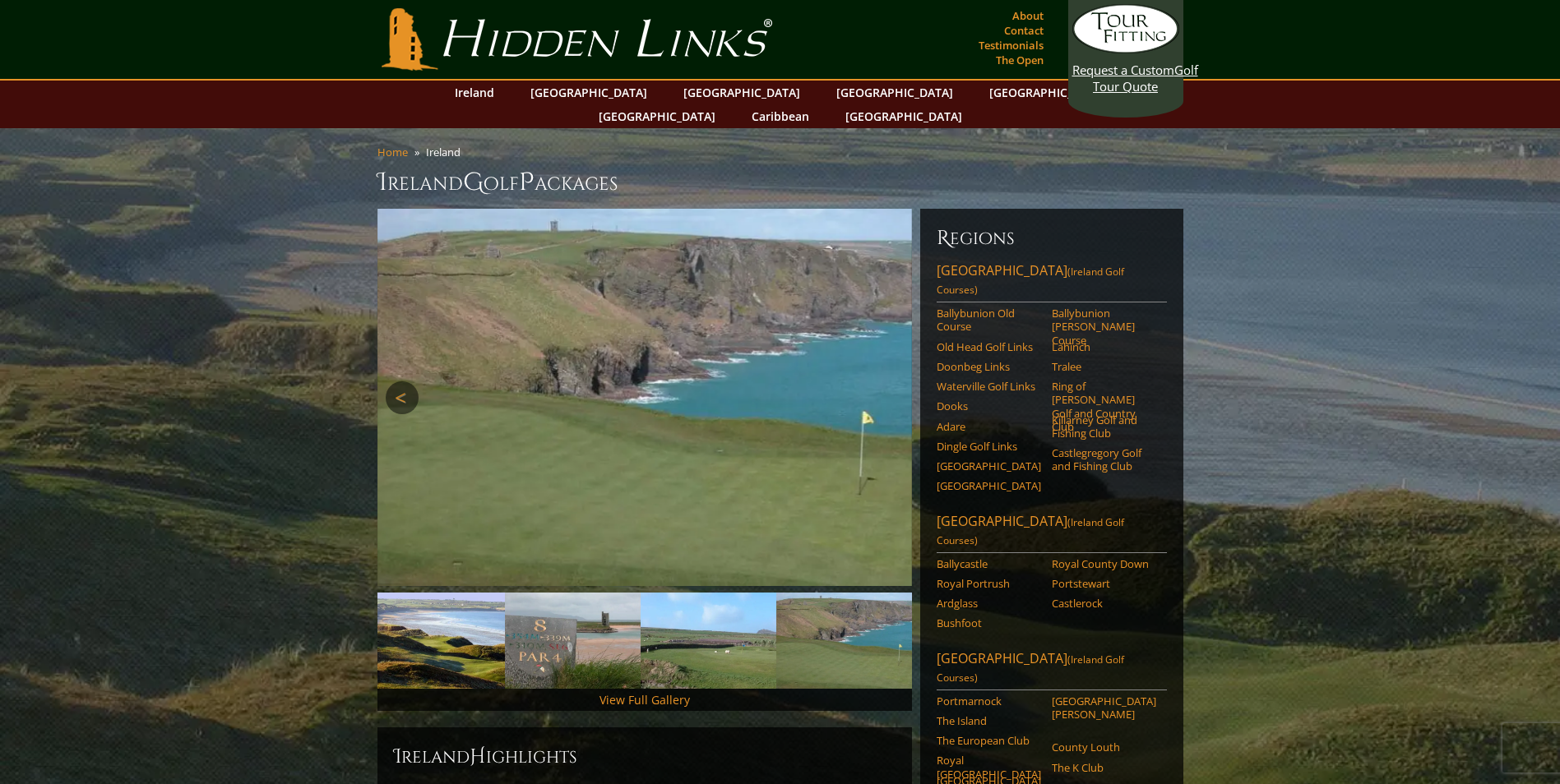
click at [391, 381] on link "Previous" at bounding box center [402, 397] width 33 height 33
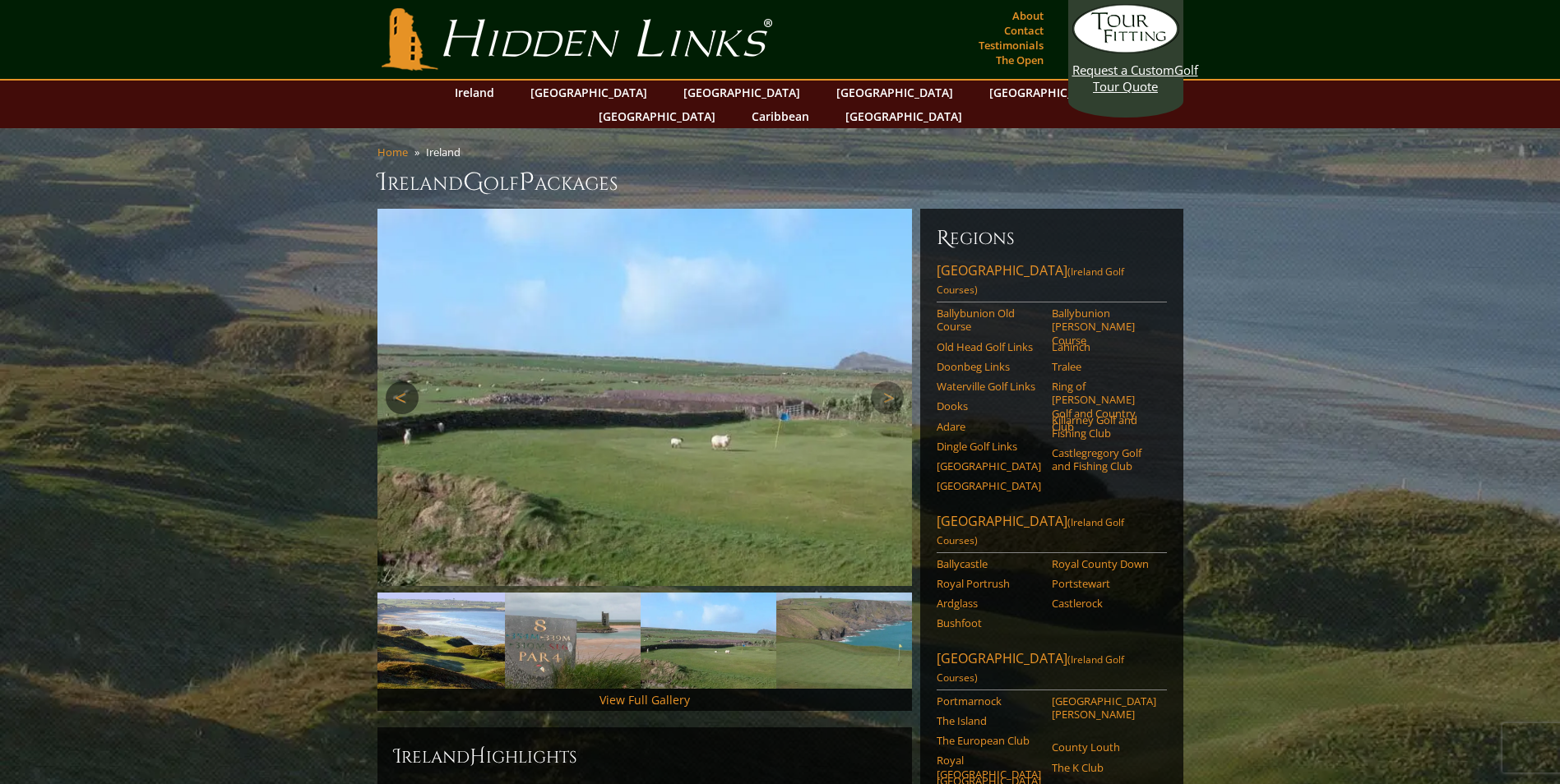
click at [391, 381] on link "Previous" at bounding box center [402, 397] width 33 height 33
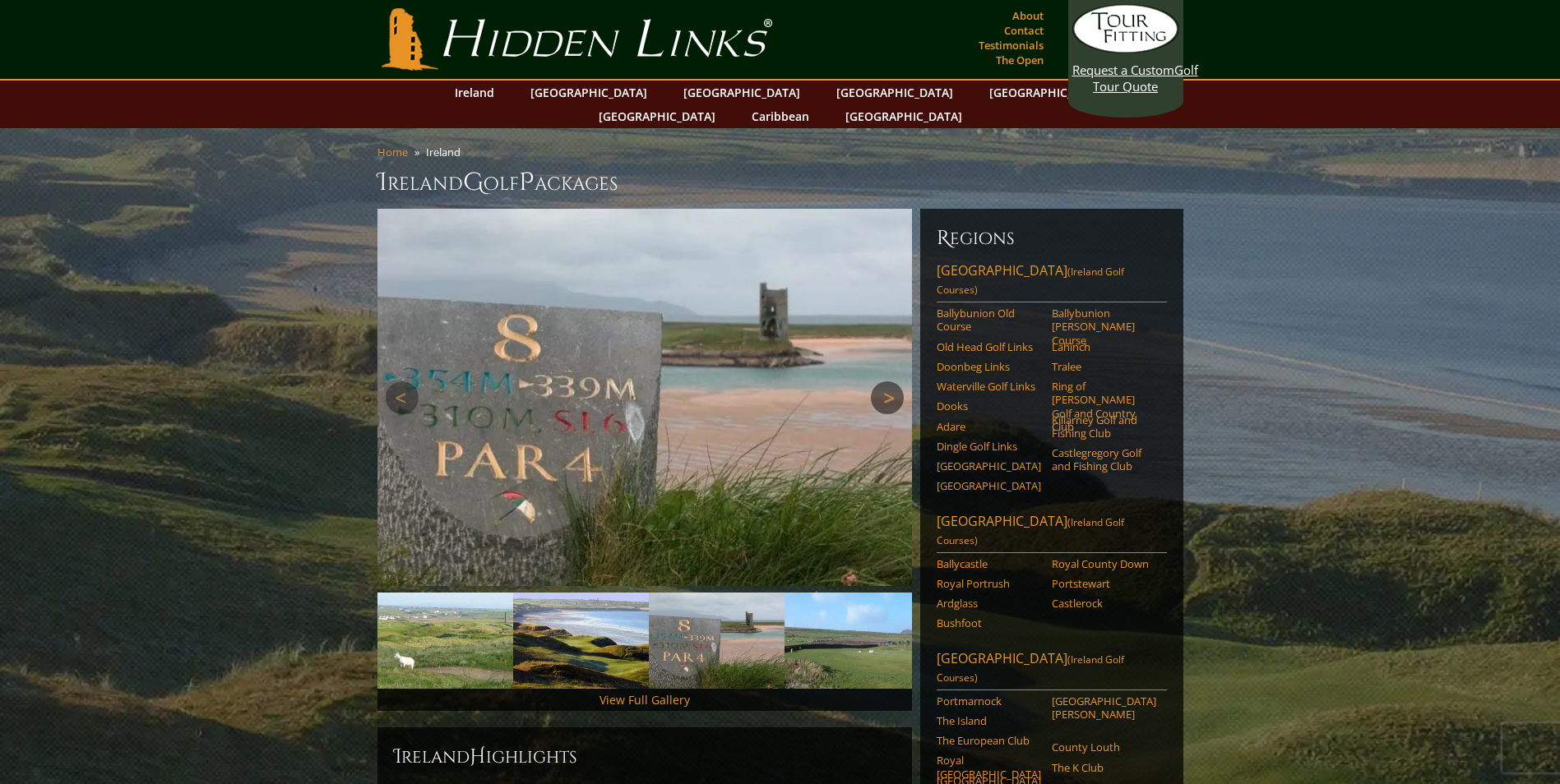
click at [894, 384] on link "Next" at bounding box center [887, 397] width 33 height 33
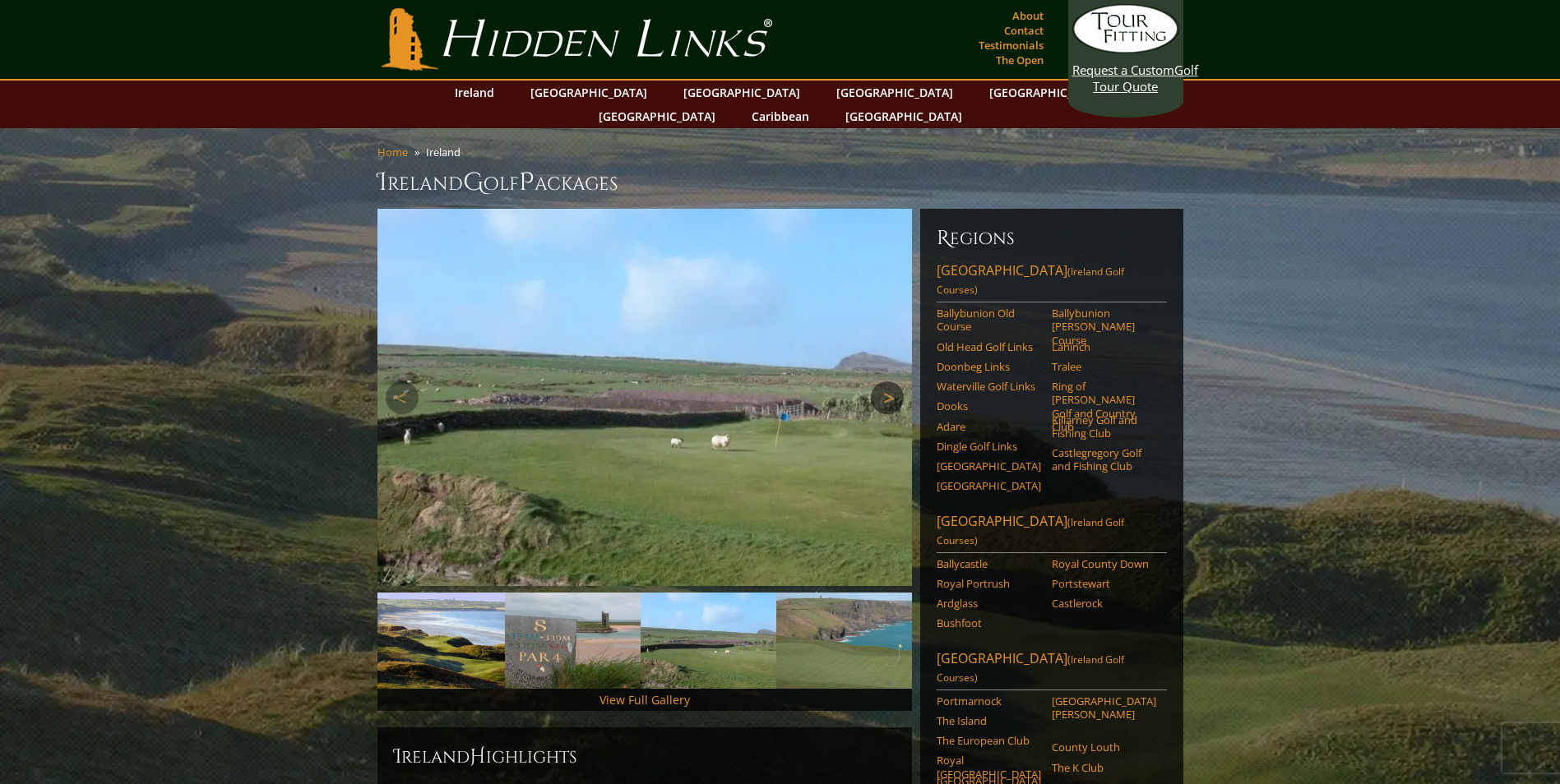
click at [892, 384] on link "Next" at bounding box center [887, 397] width 33 height 33
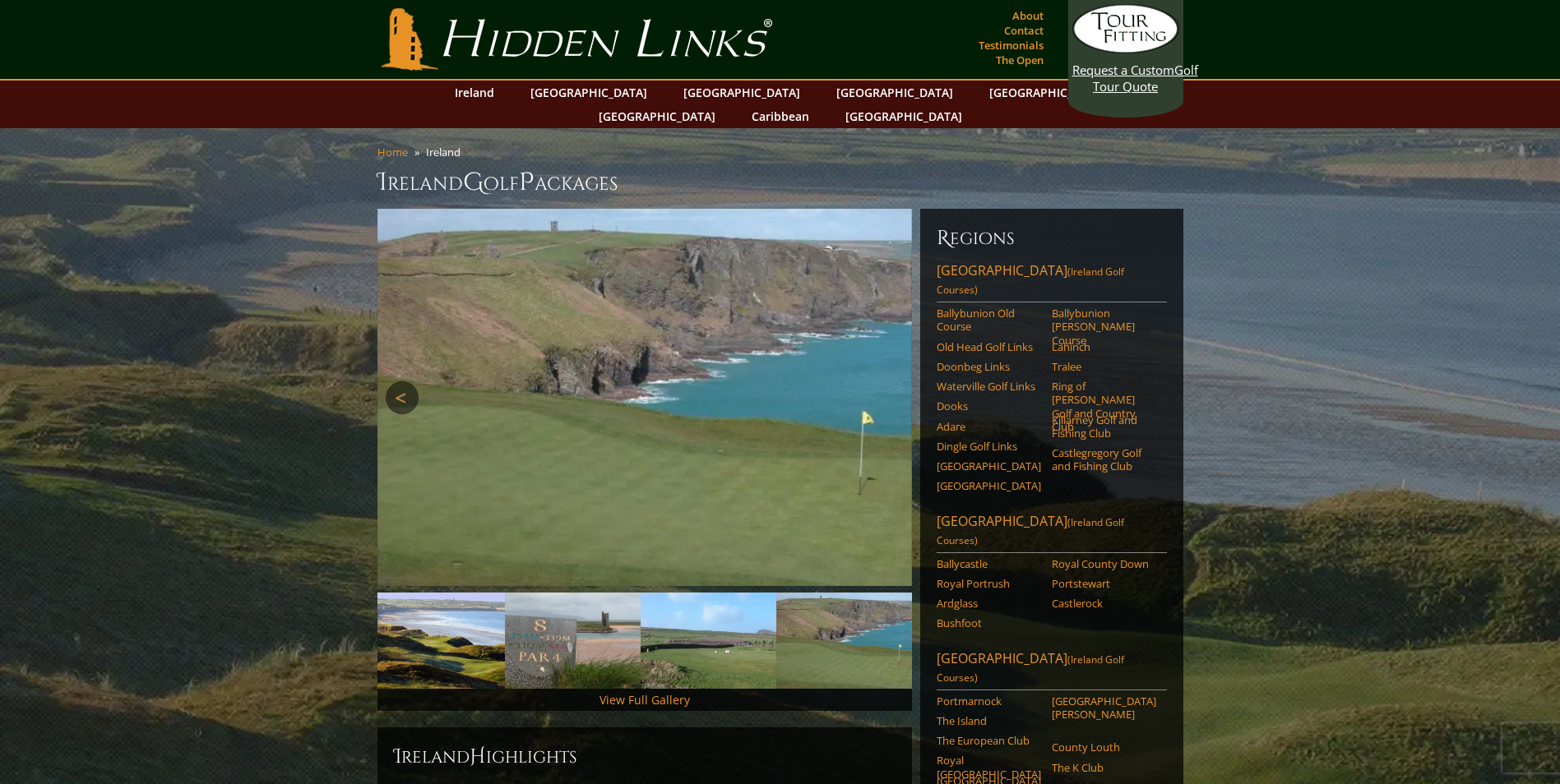
click at [394, 381] on link "Previous" at bounding box center [402, 397] width 33 height 33
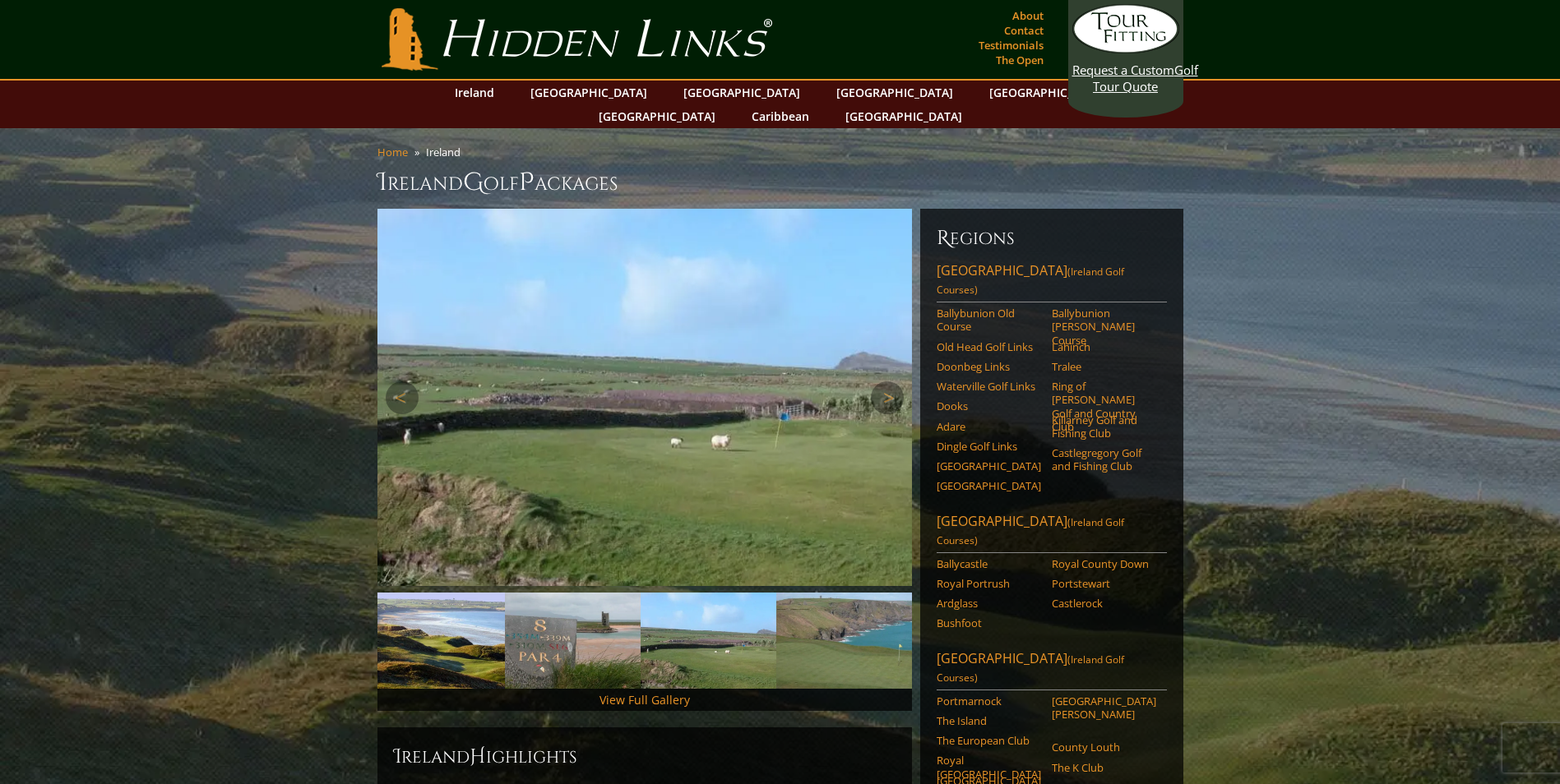
click at [857, 371] on img at bounding box center [645, 397] width 535 height 378
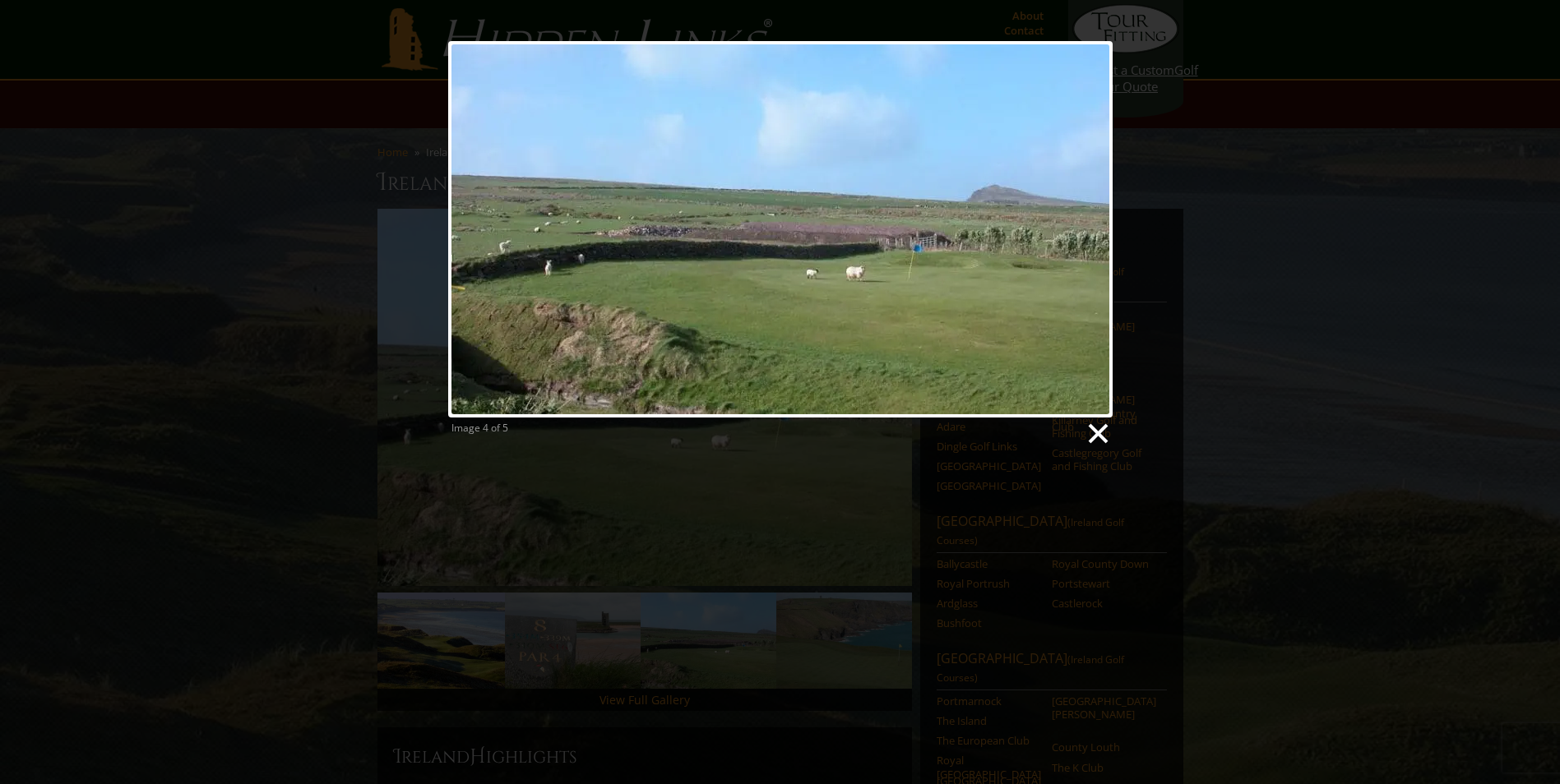
click at [1099, 436] on link at bounding box center [1097, 434] width 24 height 24
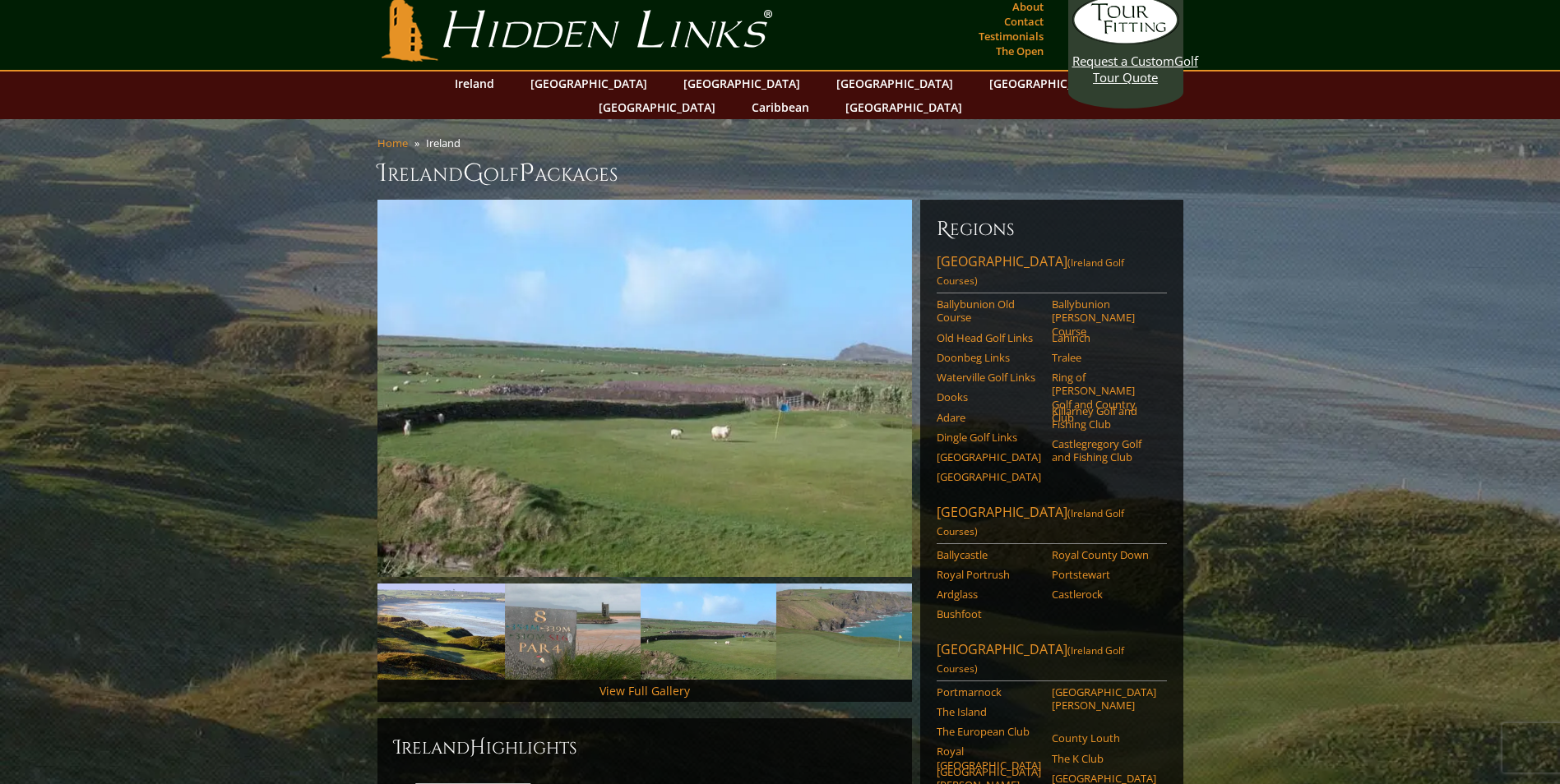
scroll to position [13, 0]
